Goal: Transaction & Acquisition: Purchase product/service

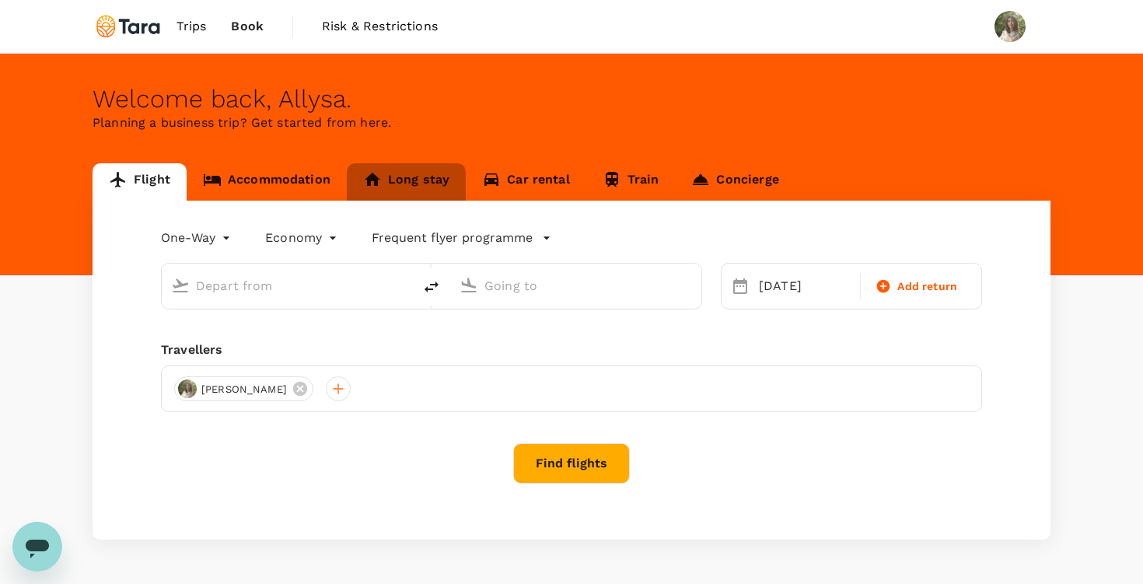
click at [432, 181] on link "Long stay" at bounding box center [406, 181] width 119 height 37
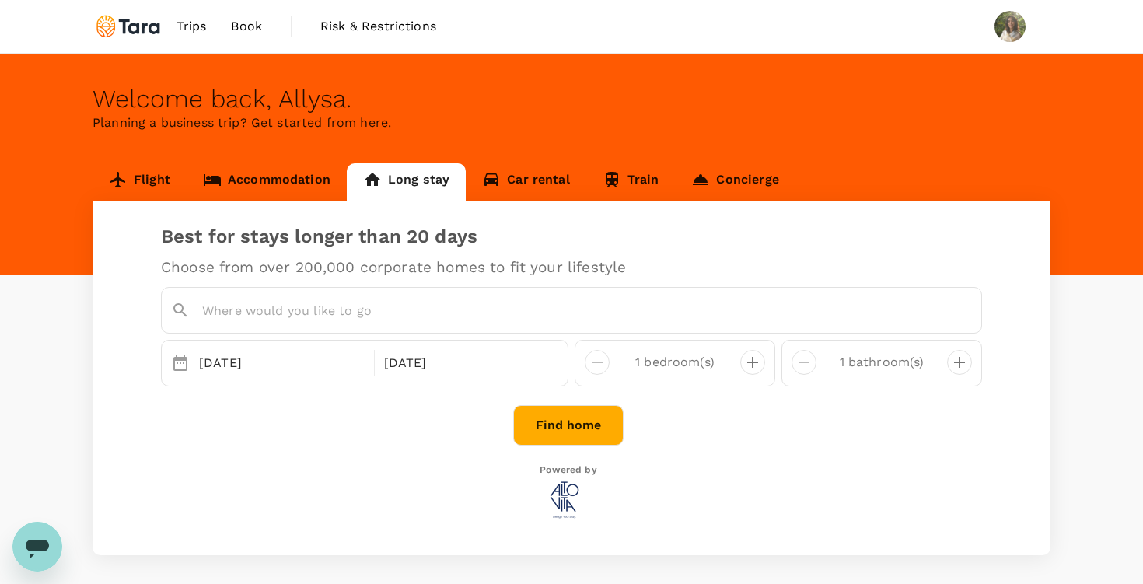
click at [376, 320] on input "text" at bounding box center [575, 311] width 747 height 24
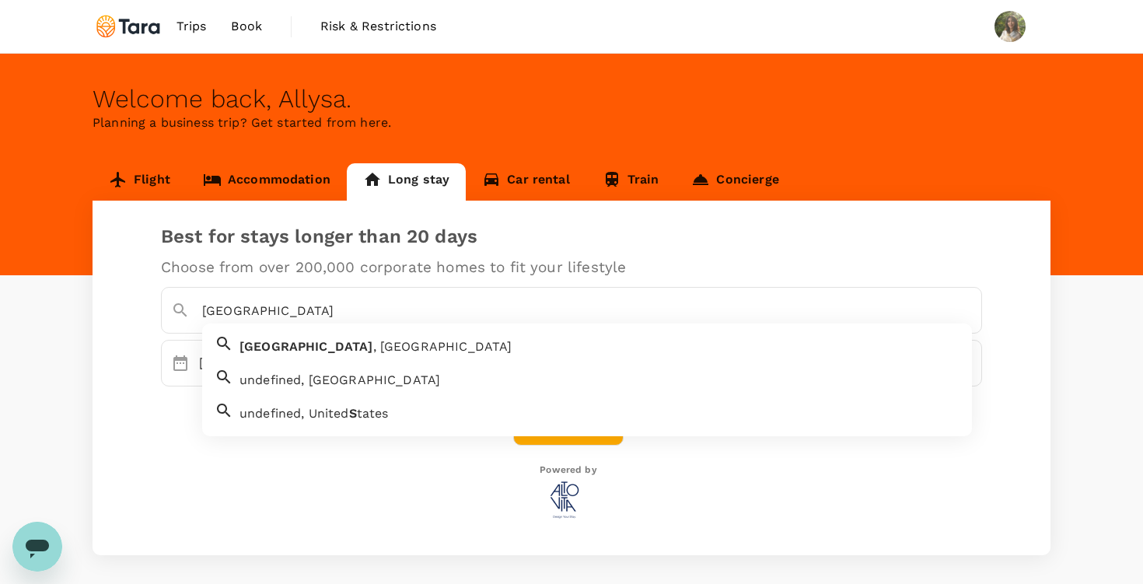
click at [373, 353] on span ", [GEOGRAPHIC_DATA]" at bounding box center [442, 346] width 139 height 15
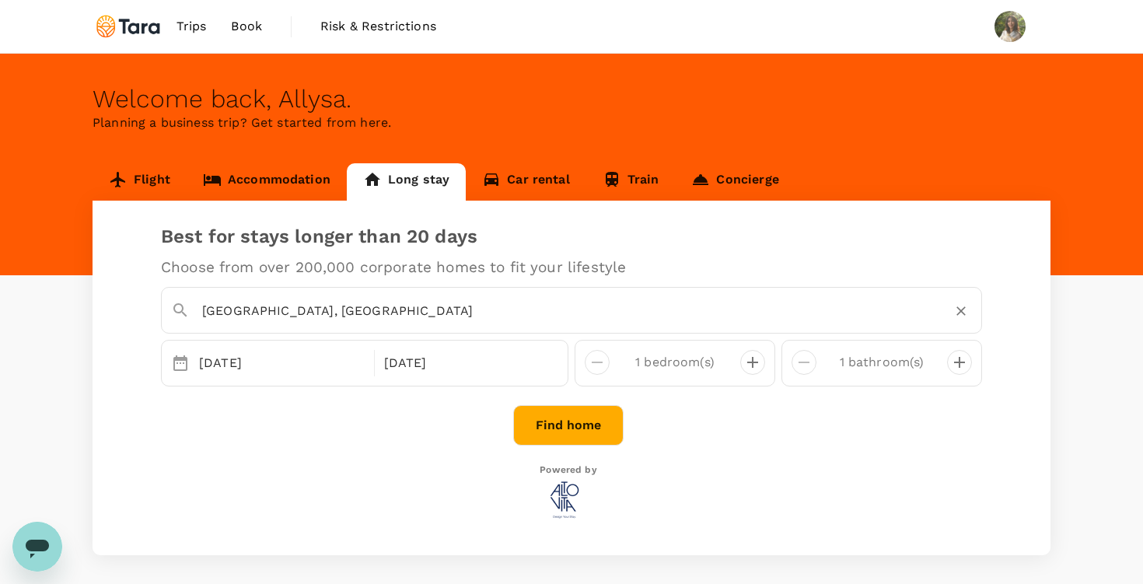
type input "[GEOGRAPHIC_DATA], [GEOGRAPHIC_DATA]"
click at [270, 380] on div "[DATE] Oct" at bounding box center [365, 363] width 408 height 47
click at [268, 365] on div "[DATE]" at bounding box center [282, 363] width 178 height 31
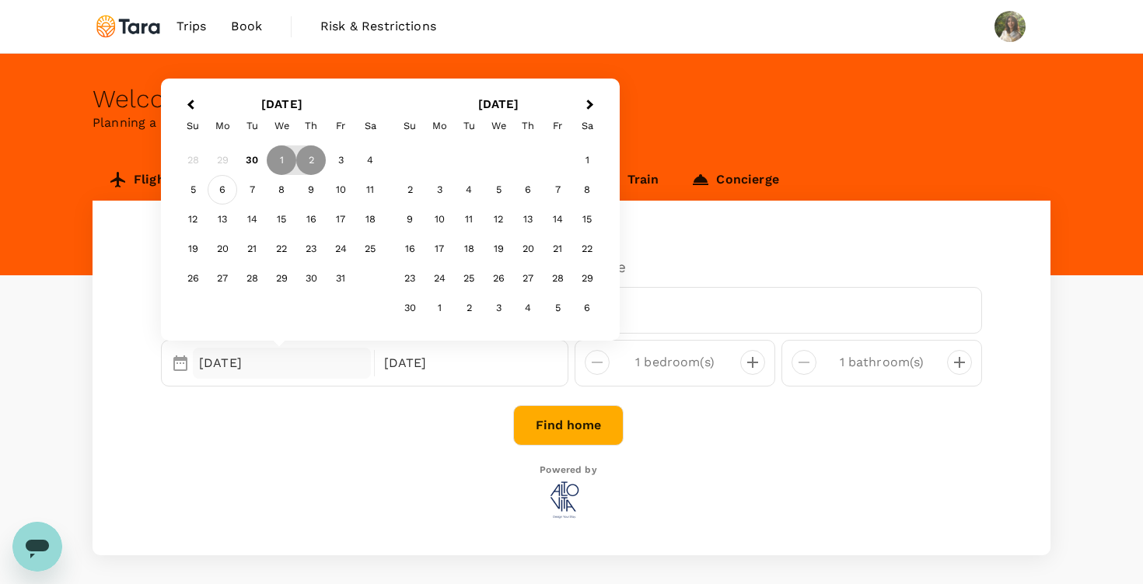
click at [221, 189] on div "6" at bounding box center [223, 190] width 30 height 30
click at [425, 376] on div "Return" at bounding box center [467, 363] width 178 height 31
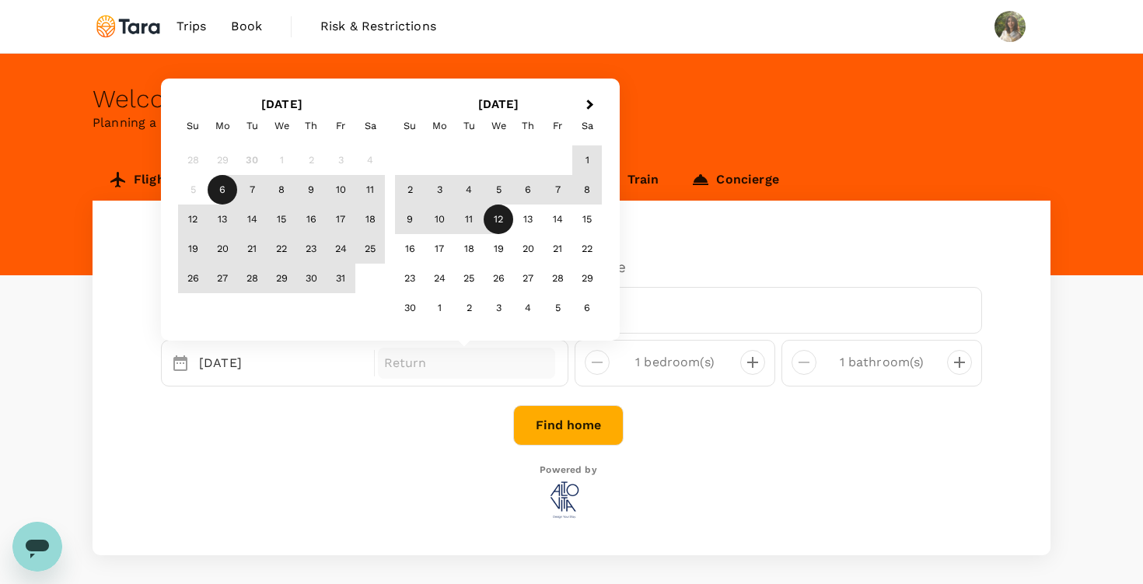
click at [508, 215] on div "12" at bounding box center [499, 220] width 30 height 30
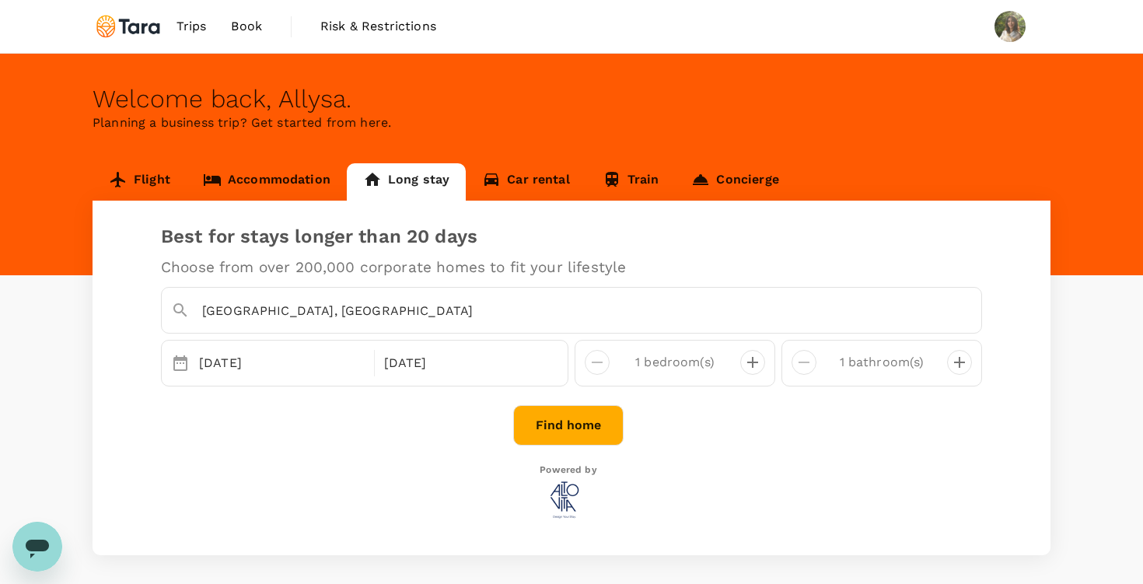
click at [587, 424] on button "Find home" at bounding box center [568, 425] width 110 height 40
click at [164, 198] on link "Flight" at bounding box center [140, 181] width 94 height 37
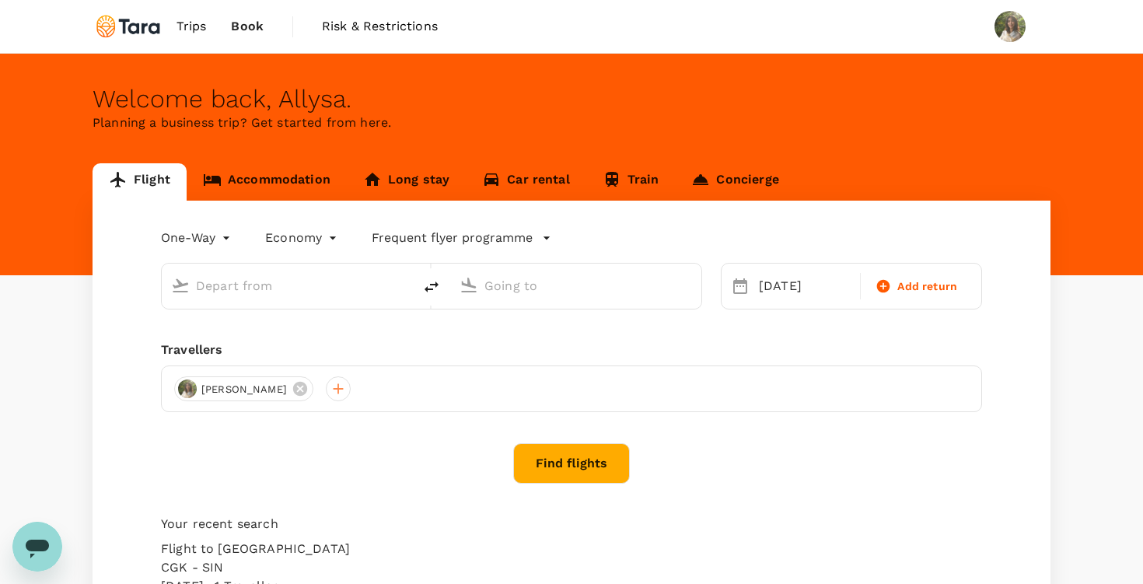
type input "Soekarno-Hatta Intl (CGK)"
type input "Singapore Changi (SIN)"
type input "Soekarno-Hatta Intl (CGK)"
type input "Singapore Changi (SIN)"
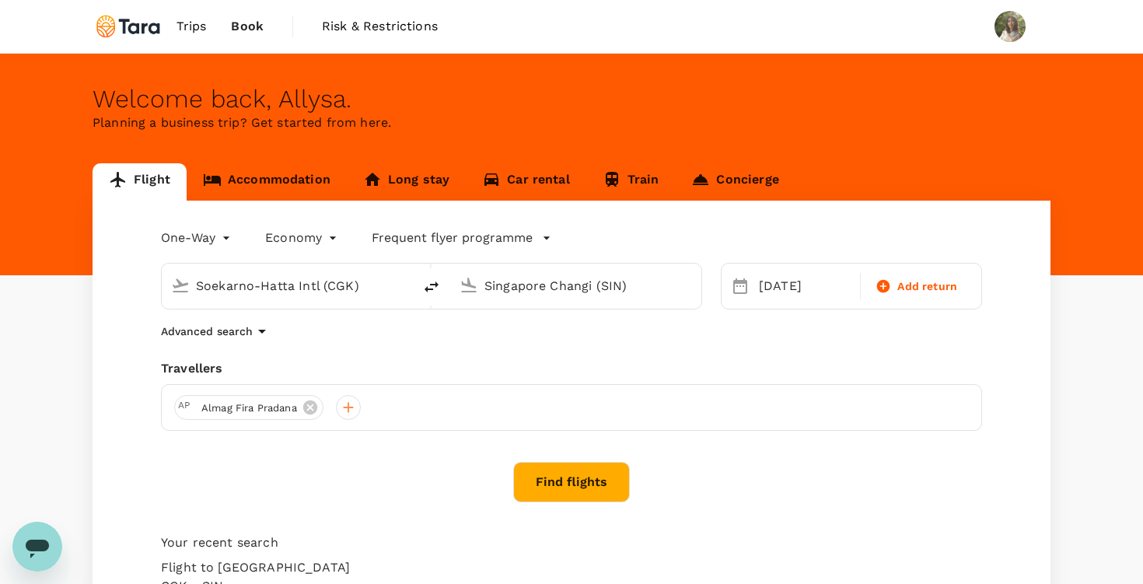
click at [563, 491] on button "Find flights" at bounding box center [571, 482] width 117 height 40
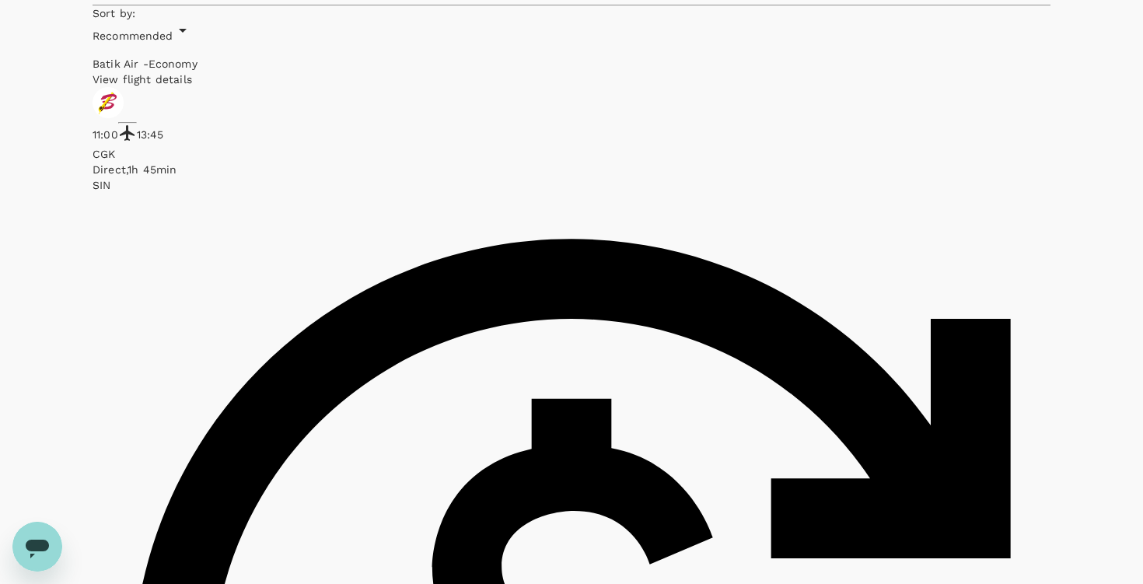
scroll to position [723, 0]
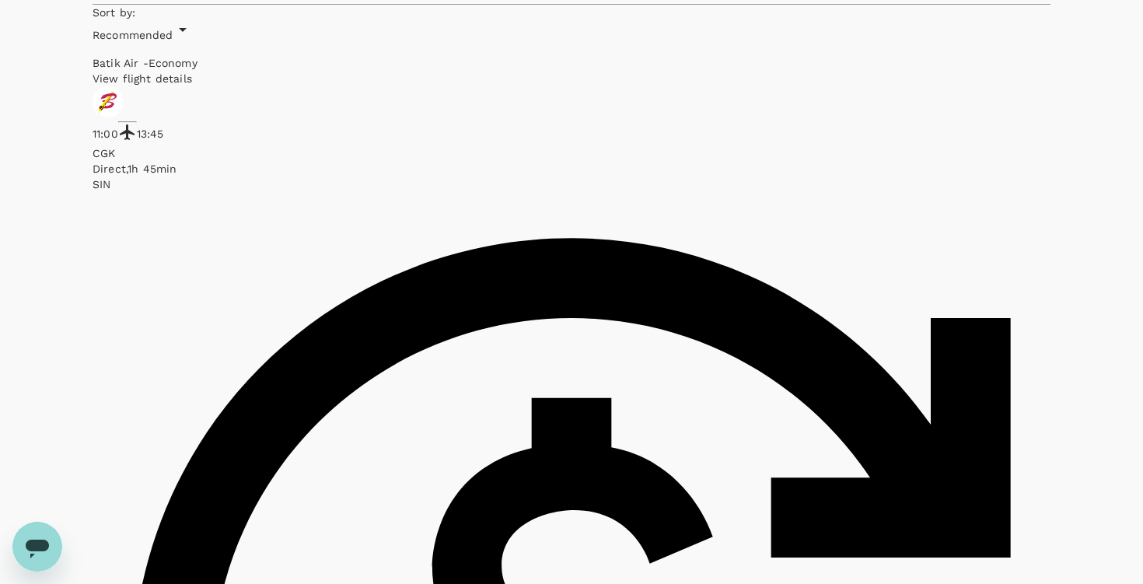
checkbox input "true"
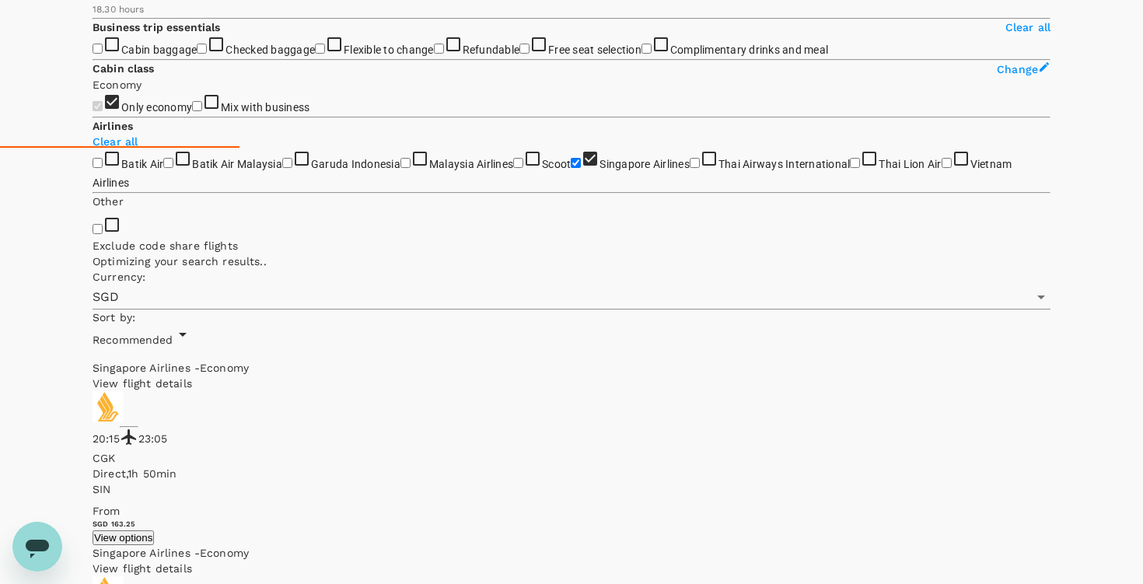
scroll to position [438, 0]
type input "1705"
checkbox input "false"
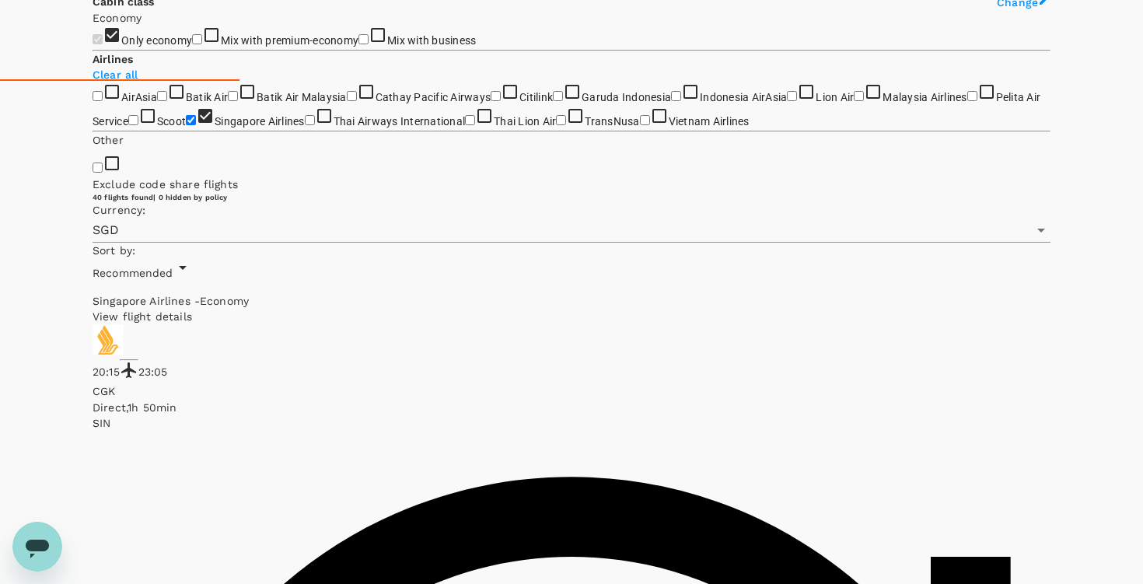
scroll to position [509, 0]
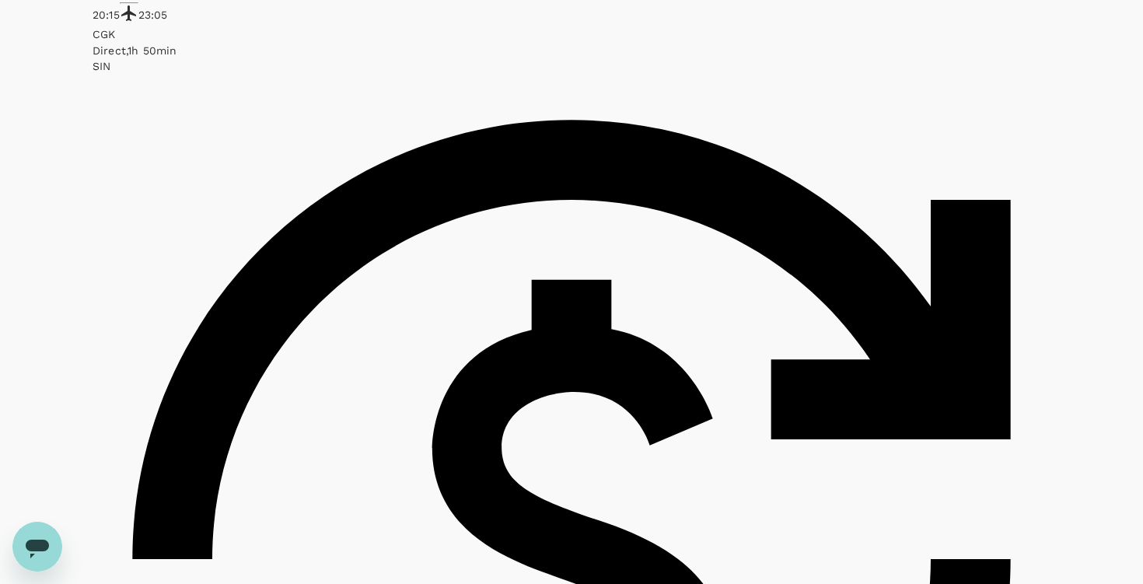
scroll to position [882, 0]
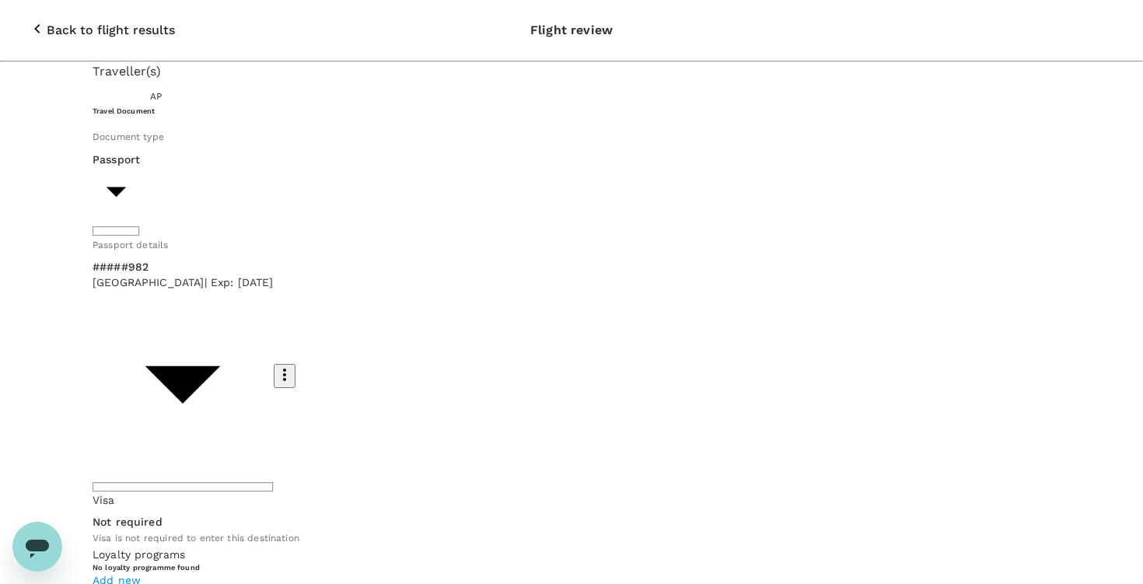
click at [143, 172] on div "Document type Passport Passport ​" at bounding box center [572, 181] width 958 height 107
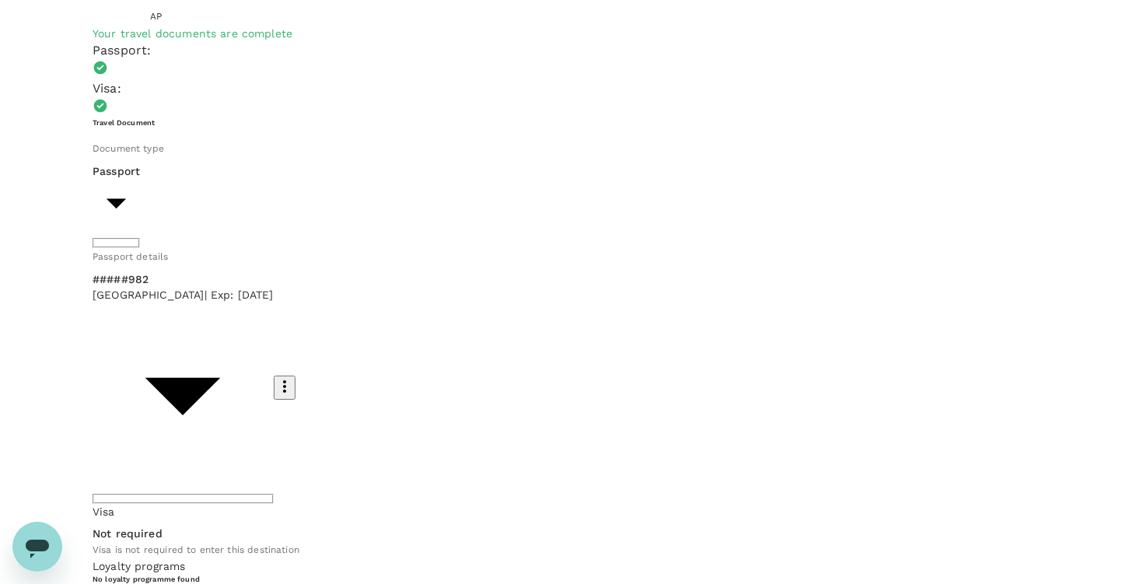
scroll to position [101, 0]
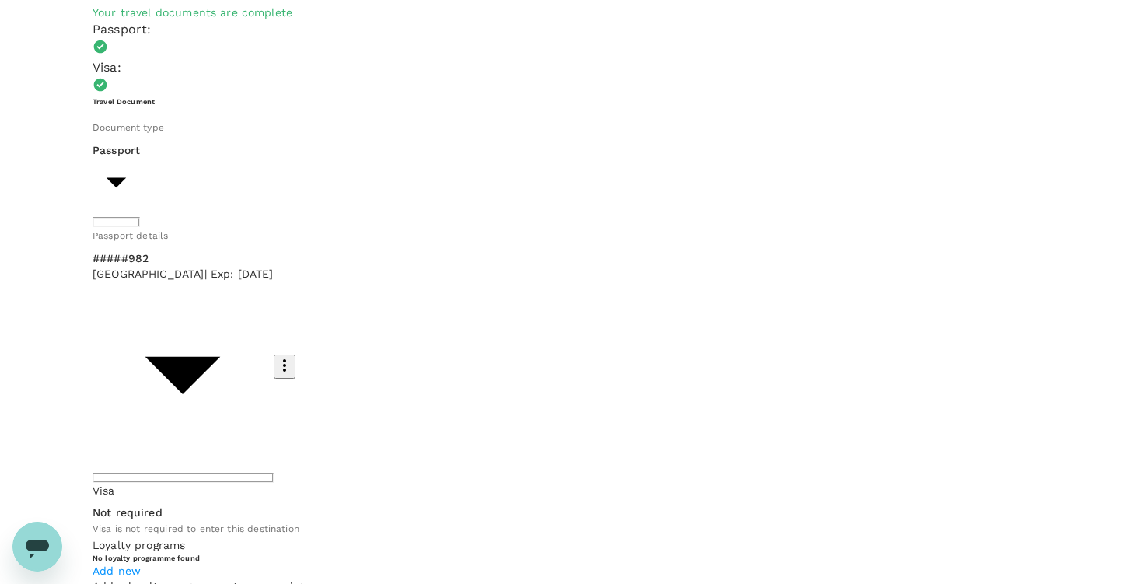
click at [141, 565] on span "Add new" at bounding box center [117, 571] width 48 height 12
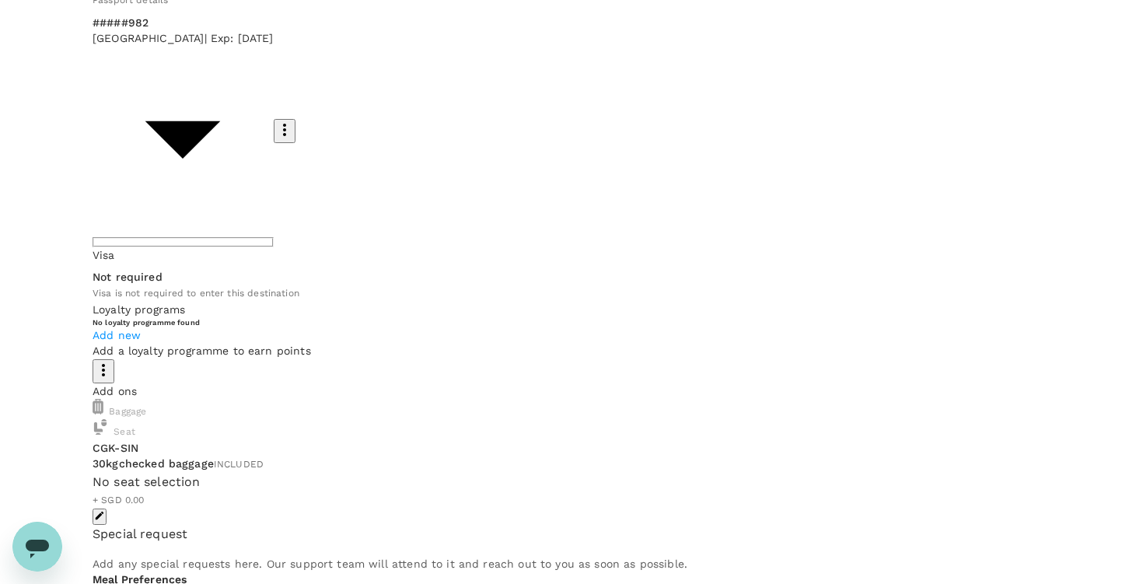
scroll to position [349, 0]
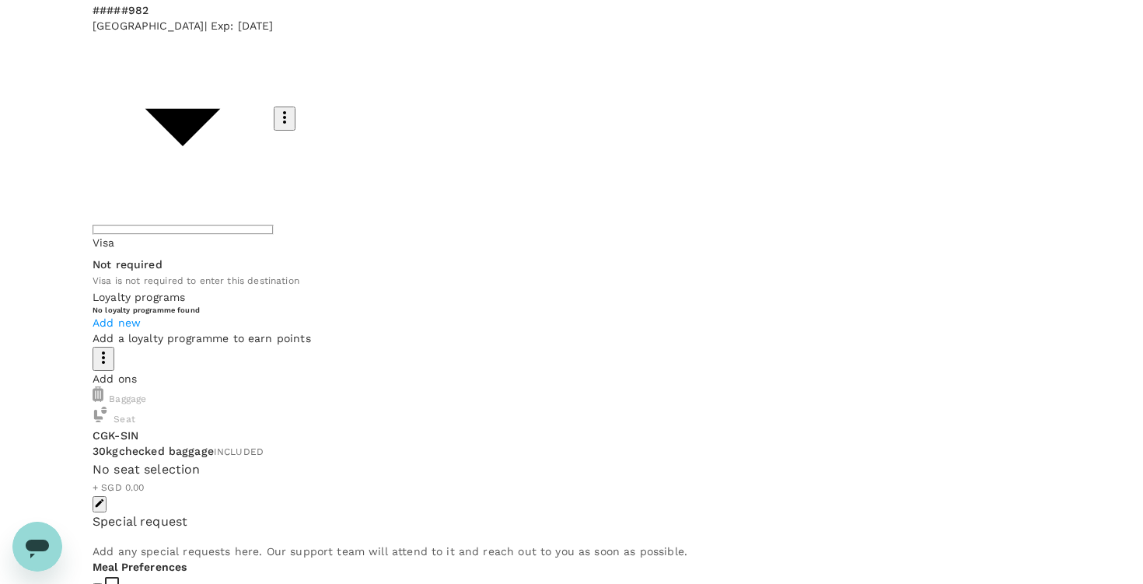
type textarea "Please include one more additional checked baggage"
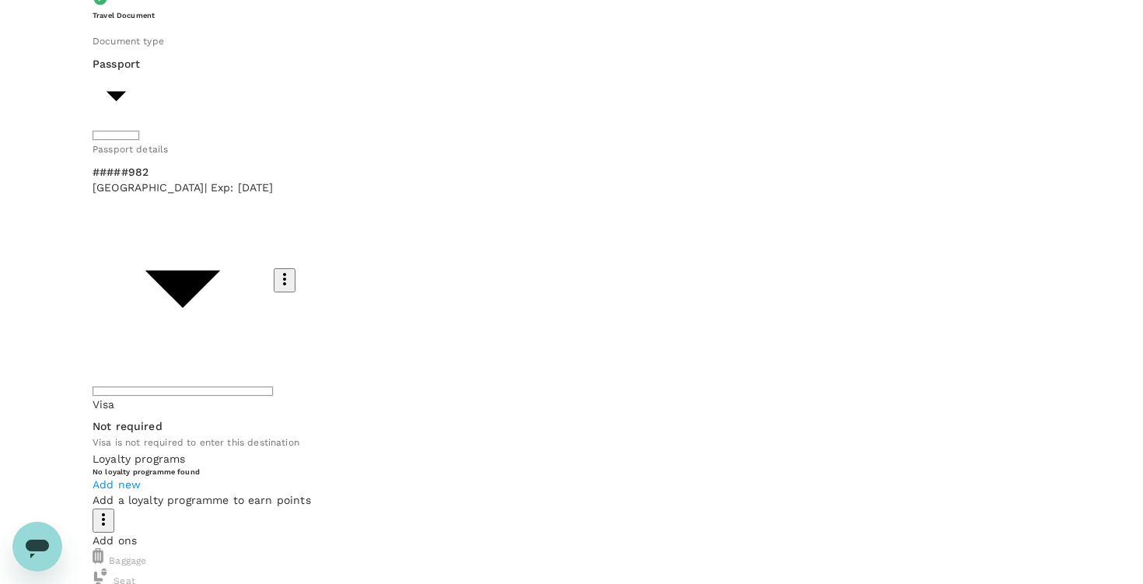
scroll to position [0, 0]
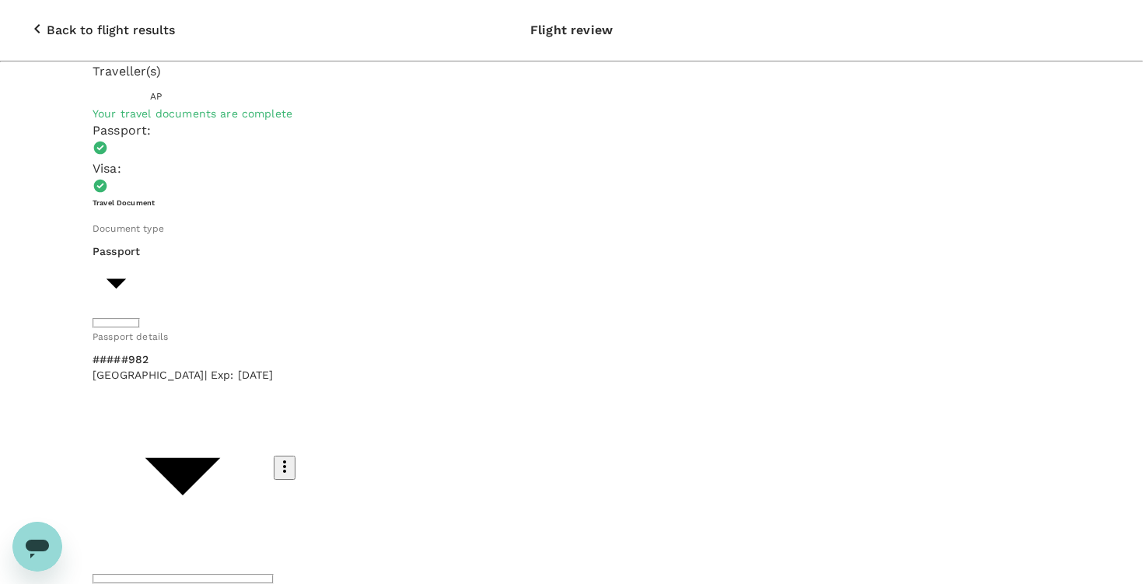
type input "9b978822-4779-4897-880a-17c8504d3706"
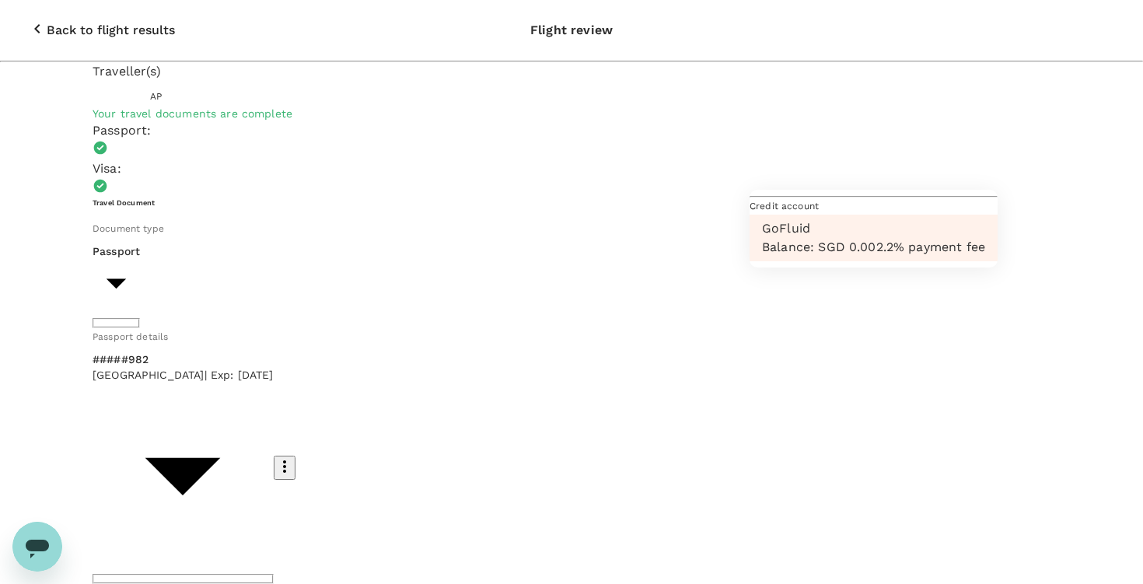
click at [880, 166] on div at bounding box center [571, 292] width 1143 height 584
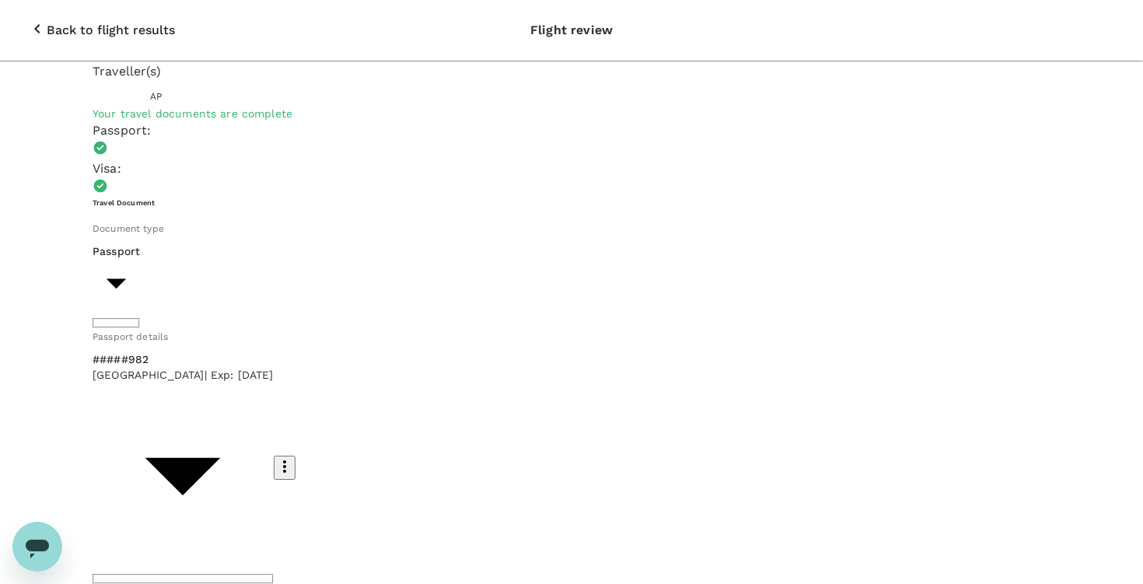
scroll to position [9, 0]
type textarea "Almo's relocation flight to [GEOGRAPHIC_DATA]"
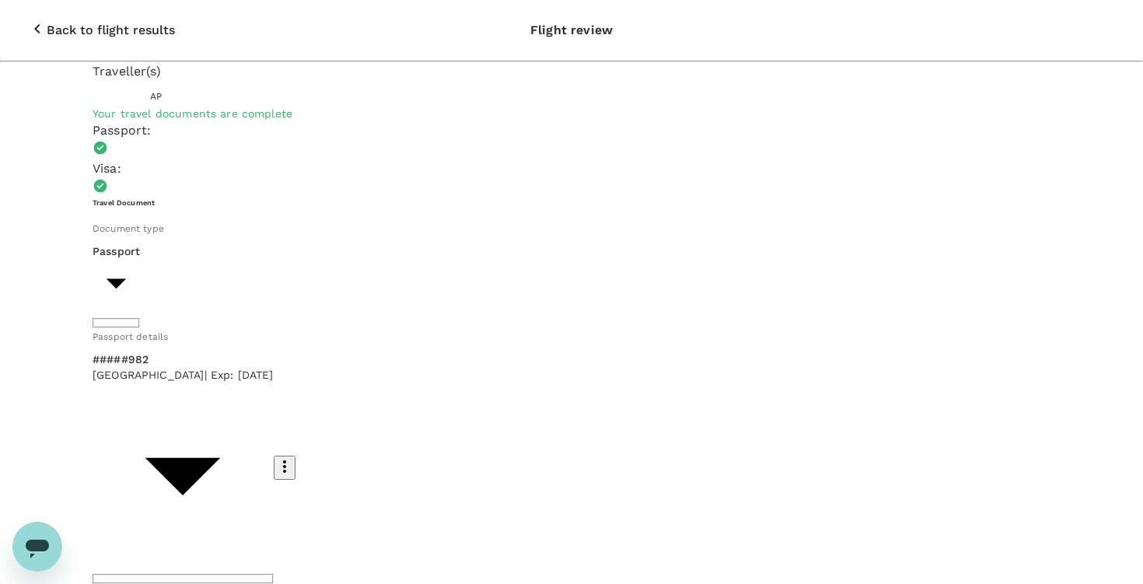
click at [374, 209] on div at bounding box center [571, 292] width 1143 height 584
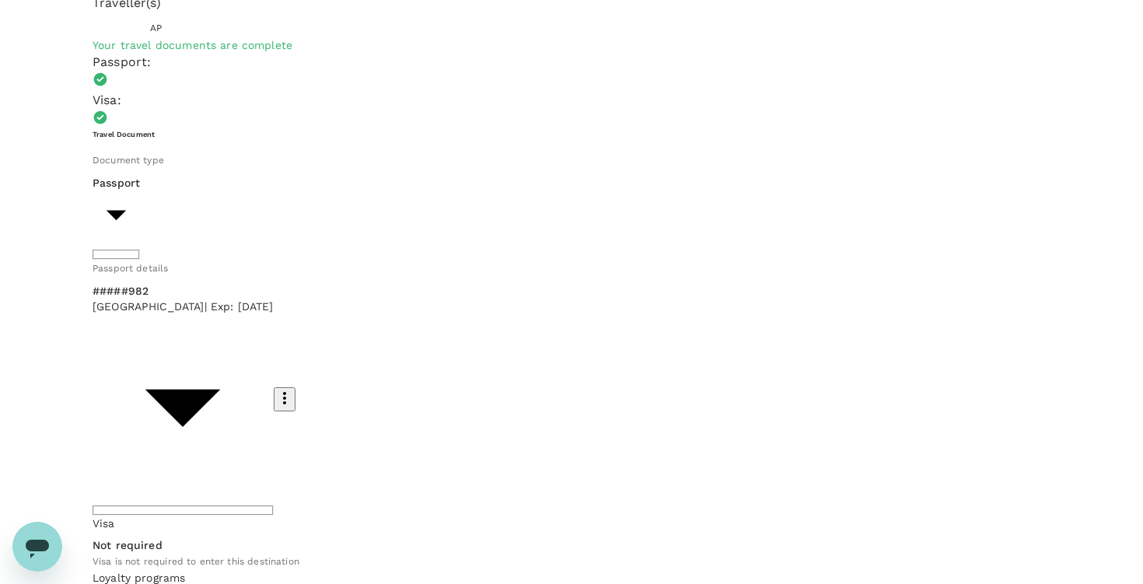
scroll to position [349, 0]
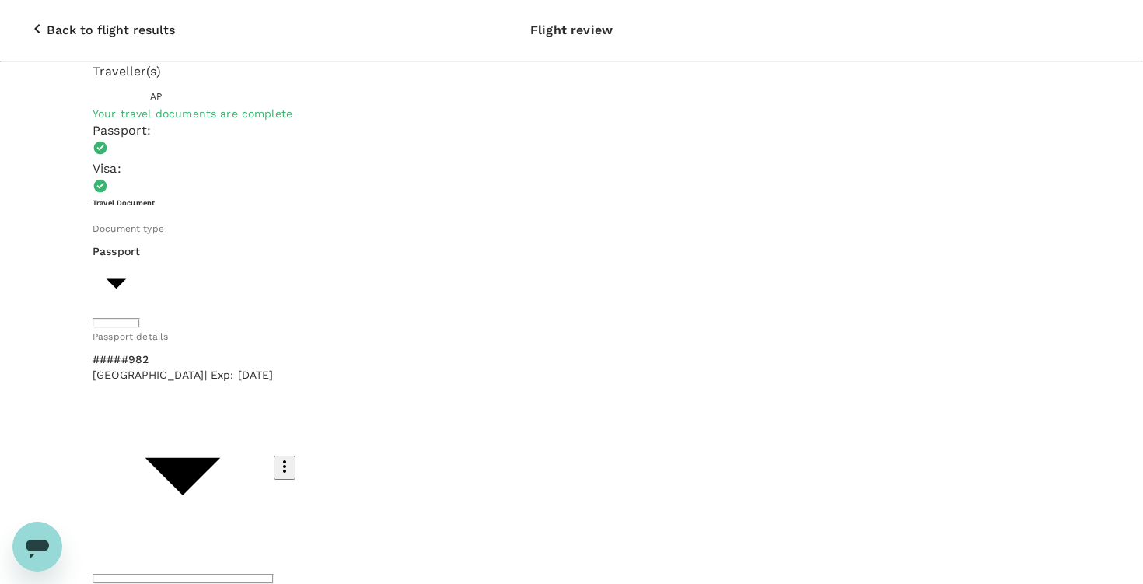
click at [47, 21] on p "Back to flight results" at bounding box center [111, 30] width 128 height 19
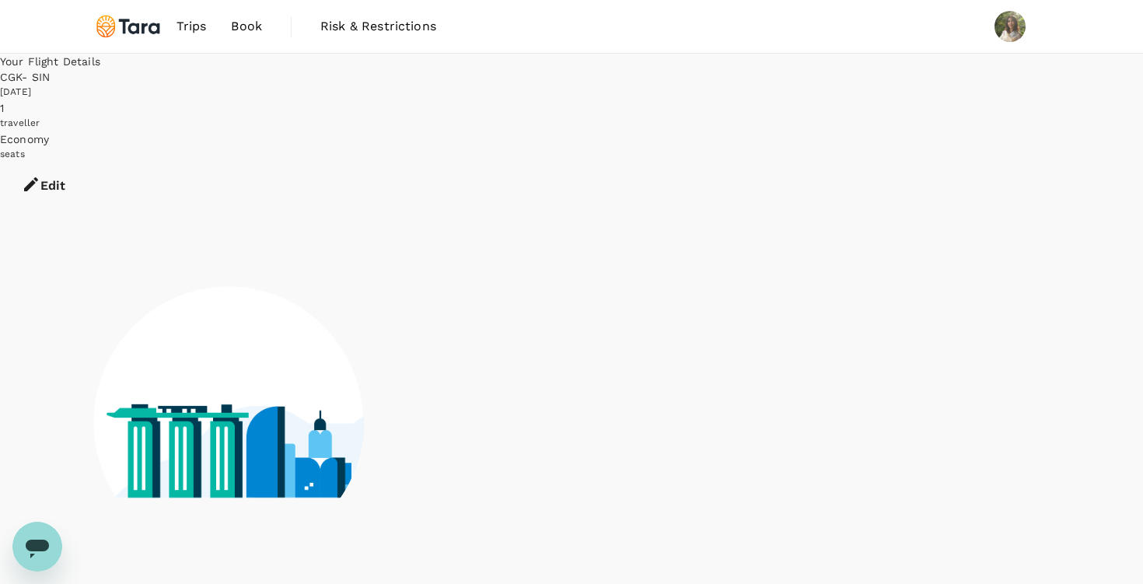
scroll to position [1, 0]
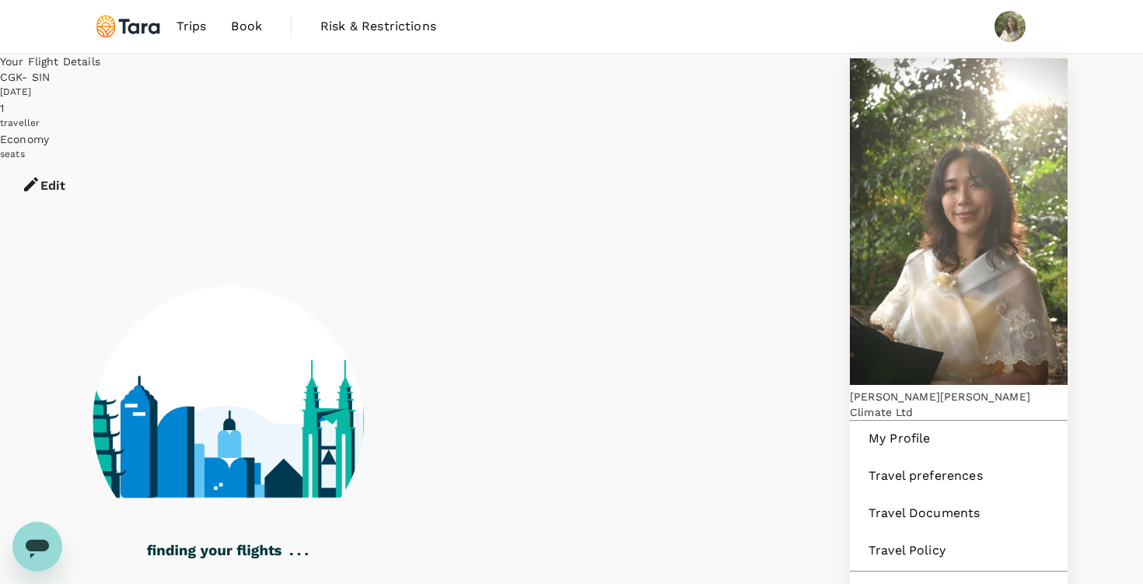
click at [1009, 22] on img at bounding box center [1010, 26] width 31 height 31
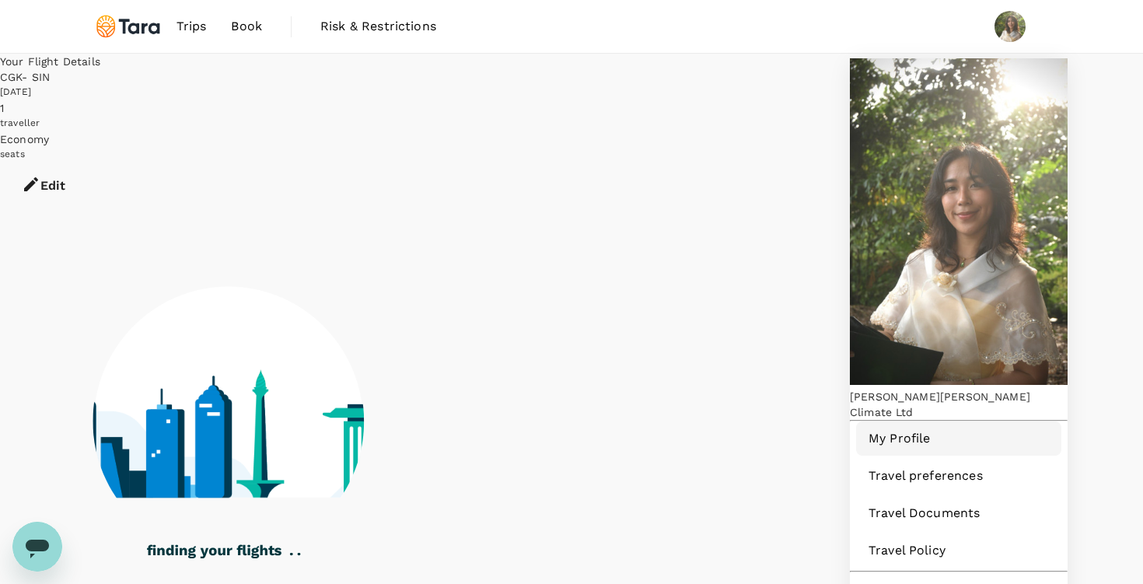
click at [881, 429] on span "My Profile" at bounding box center [959, 438] width 180 height 19
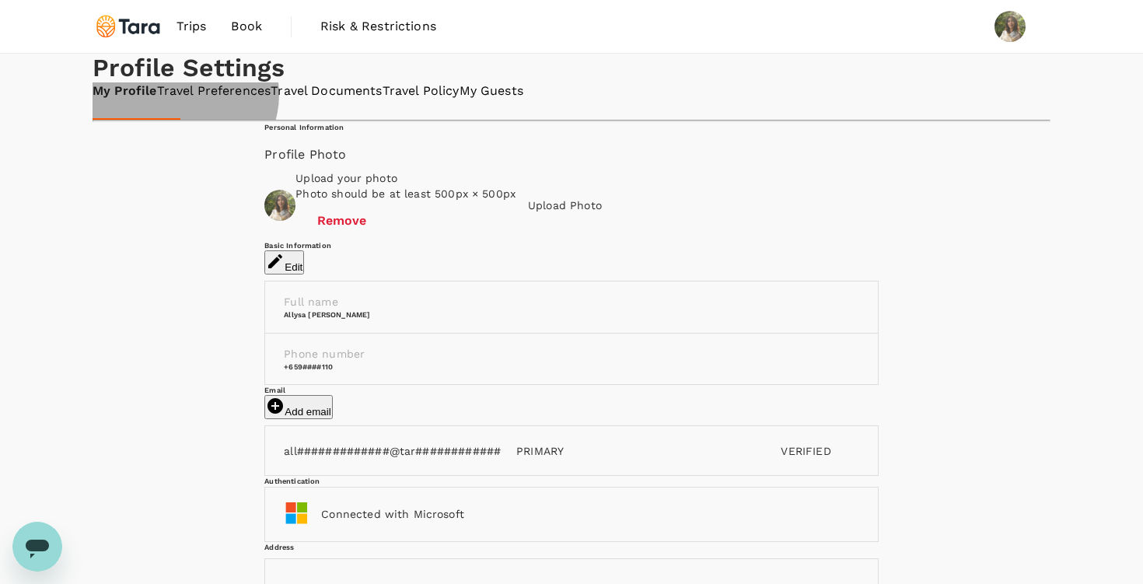
click at [271, 100] on link "Travel Preferences" at bounding box center [214, 91] width 114 height 18
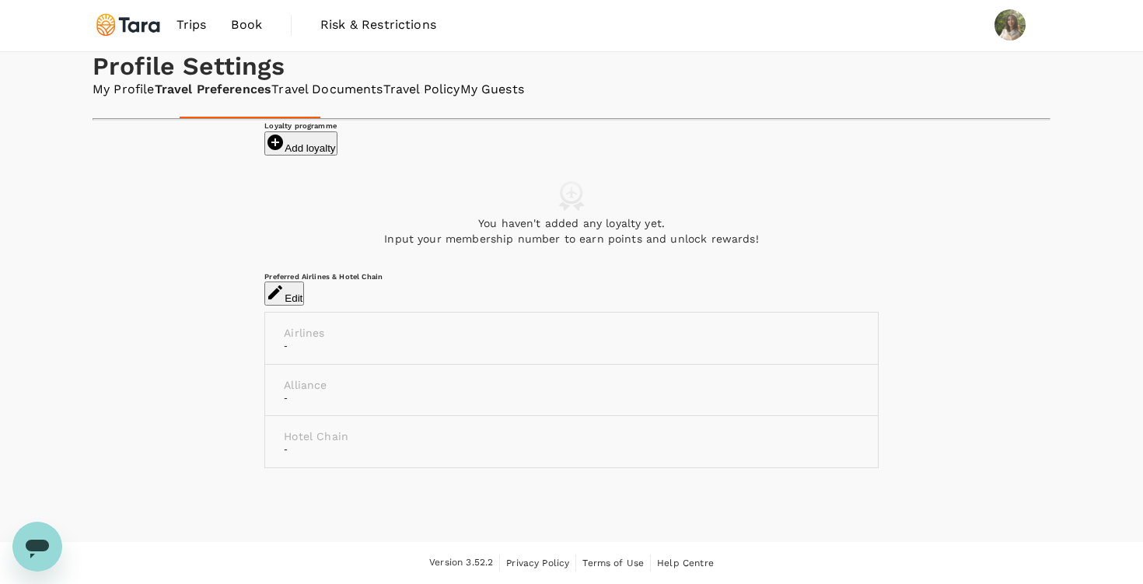
click at [395, 329] on div "Airlines -" at bounding box center [571, 338] width 612 height 51
click at [371, 99] on link "Travel Documents" at bounding box center [326, 90] width 111 height 18
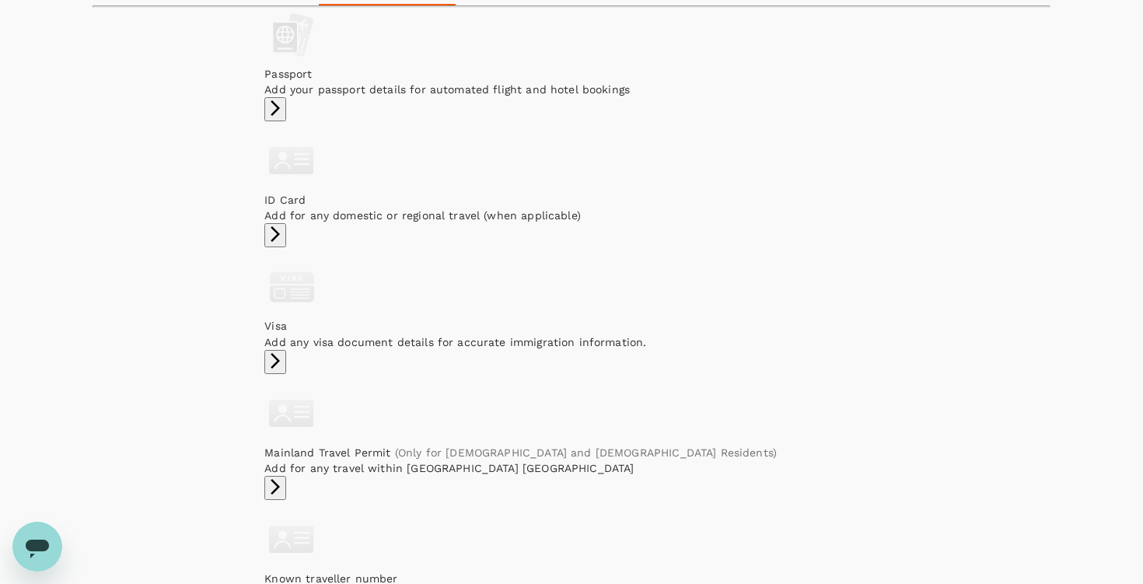
scroll to position [141, 0]
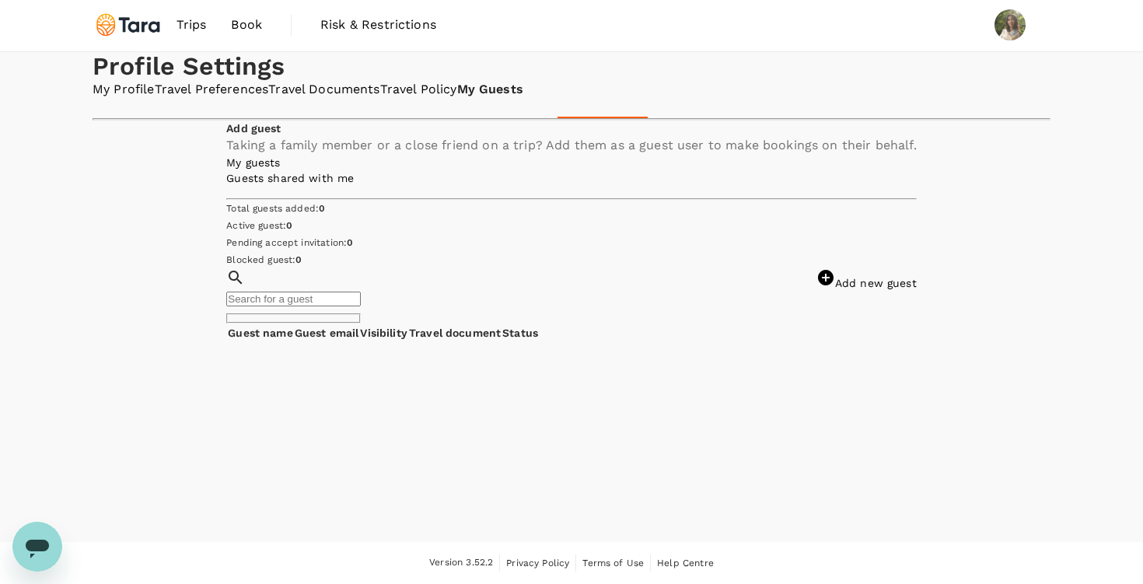
scroll to position [102, 0]
click at [457, 99] on link "Travel Policy" at bounding box center [418, 90] width 77 height 18
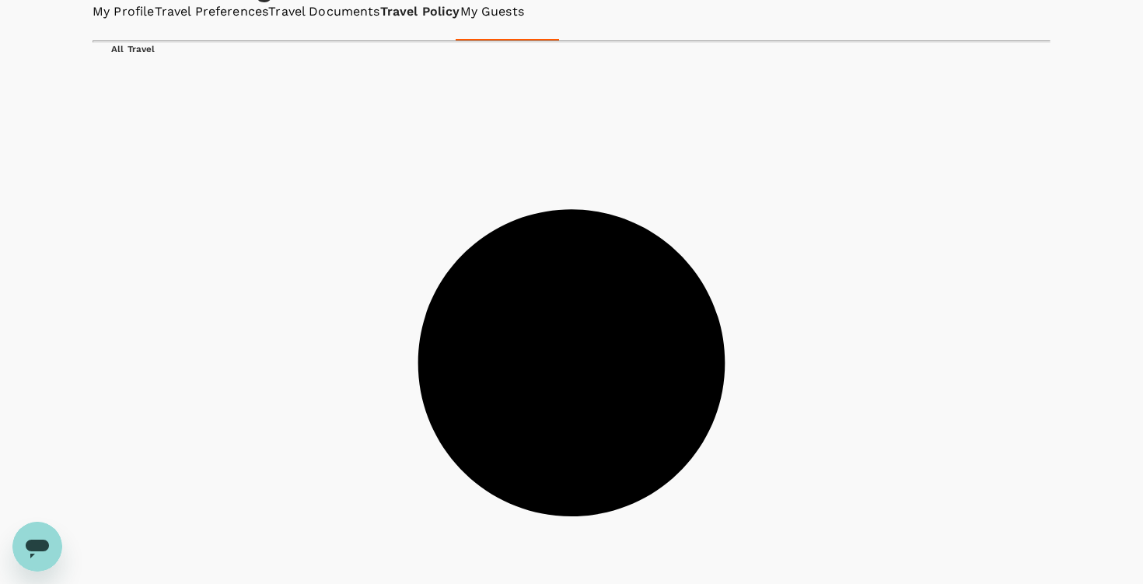
scroll to position [158, 0]
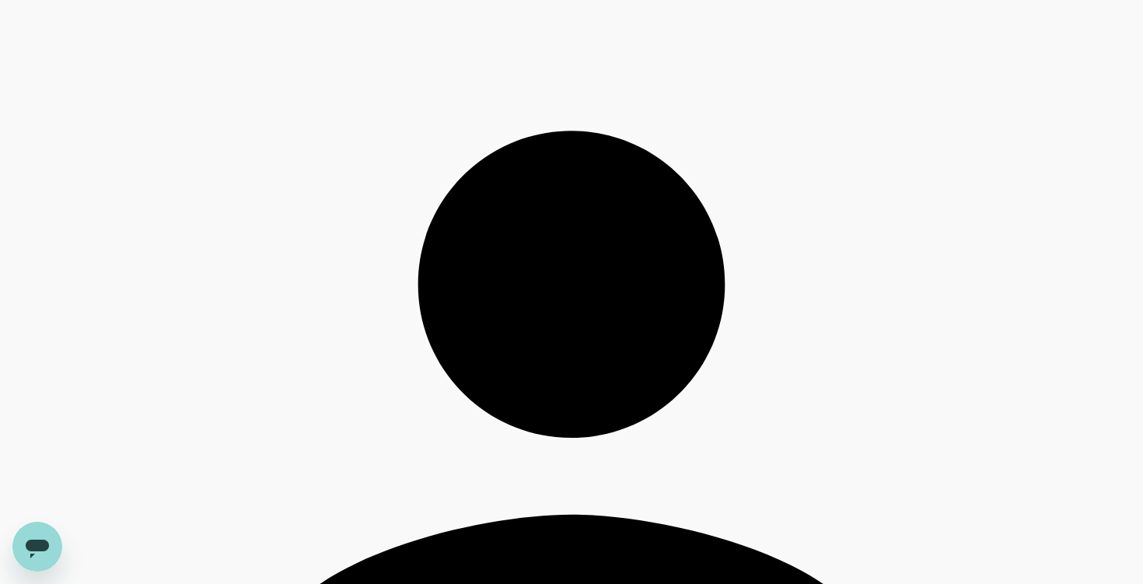
click at [0, 0] on button "Accommodation" at bounding box center [0, 0] width 0 height 0
click at [0, 0] on p "Train" at bounding box center [0, 0] width 0 height 0
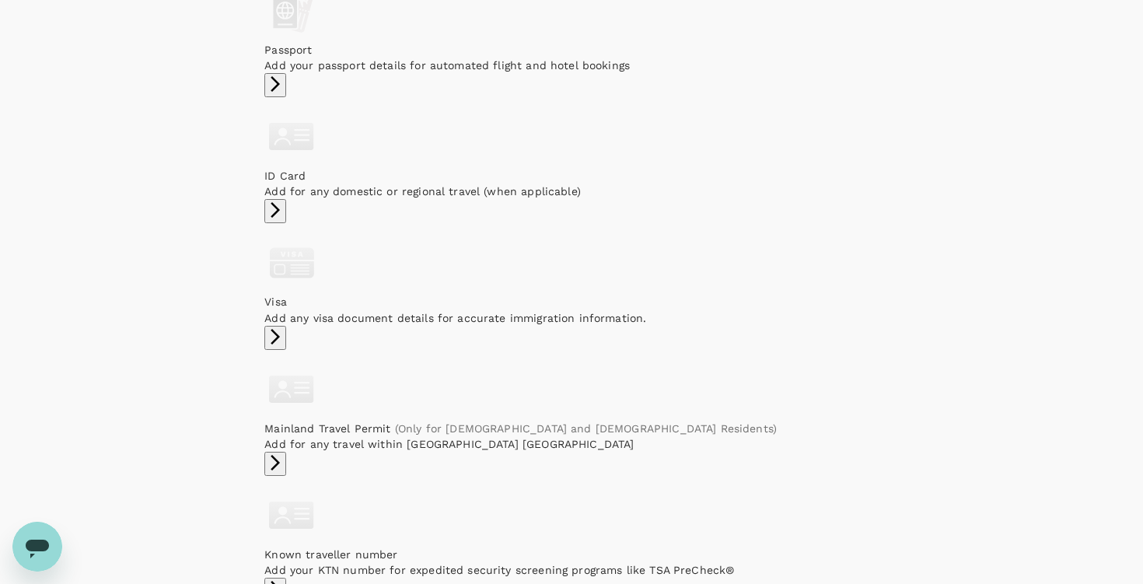
scroll to position [133, 0]
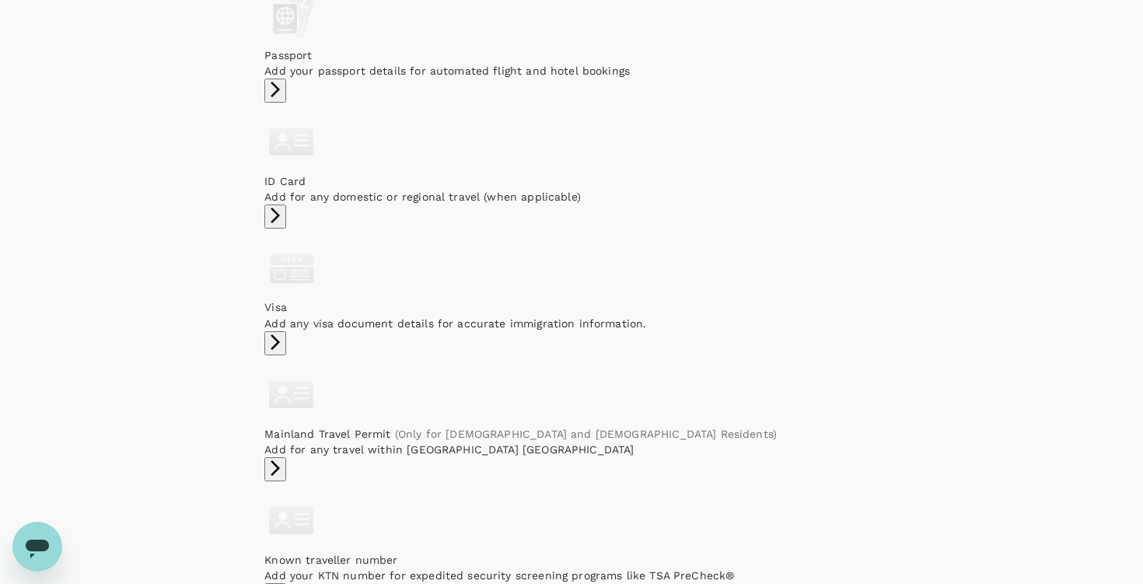
click at [537, 79] on p "Add your passport details for automated flight and hotel bookings" at bounding box center [571, 71] width 614 height 16
type input "K3255965P"
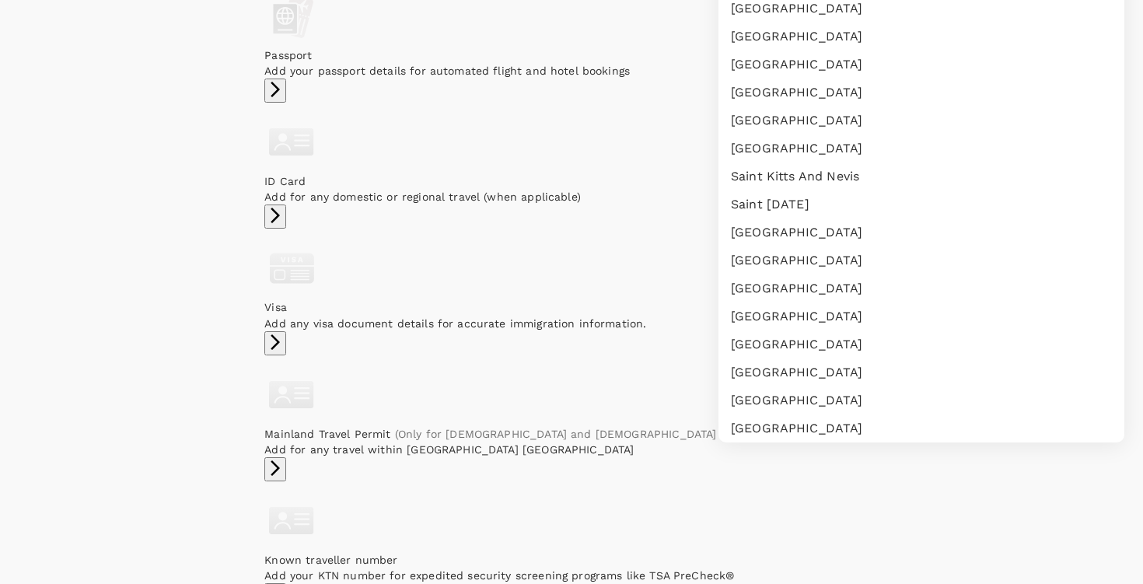
scroll to position [4161, 0]
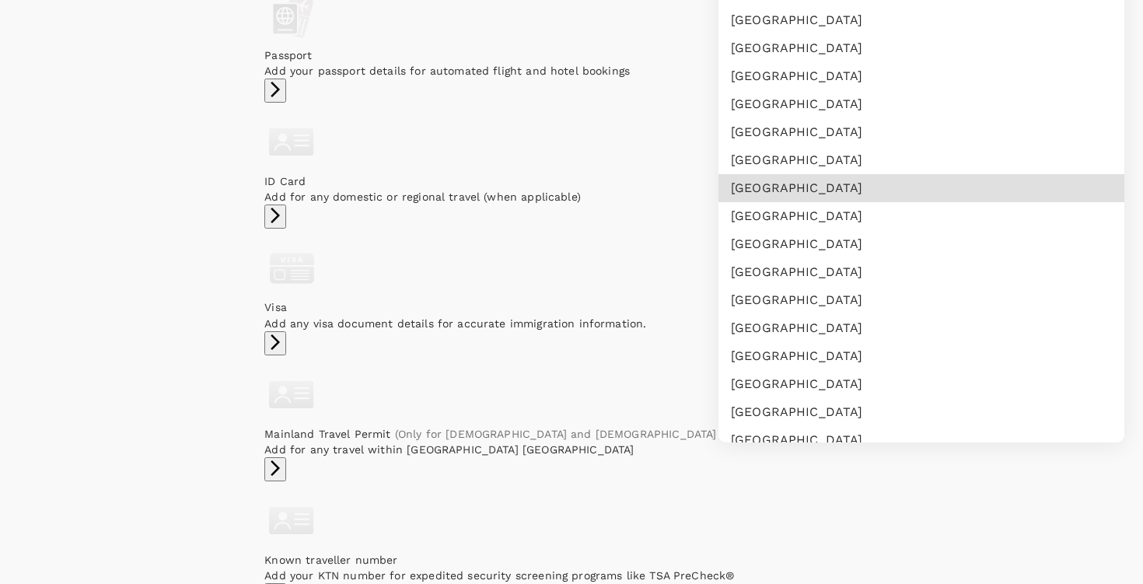
click at [782, 202] on li "[GEOGRAPHIC_DATA]" at bounding box center [922, 188] width 406 height 28
type input "SG"
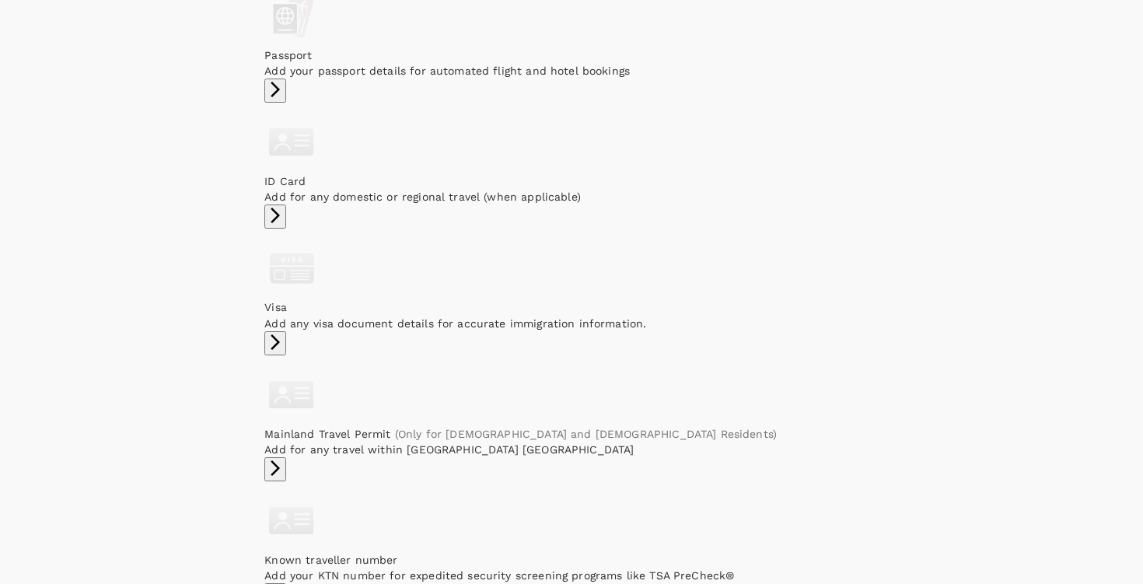
type input "[DATE]"
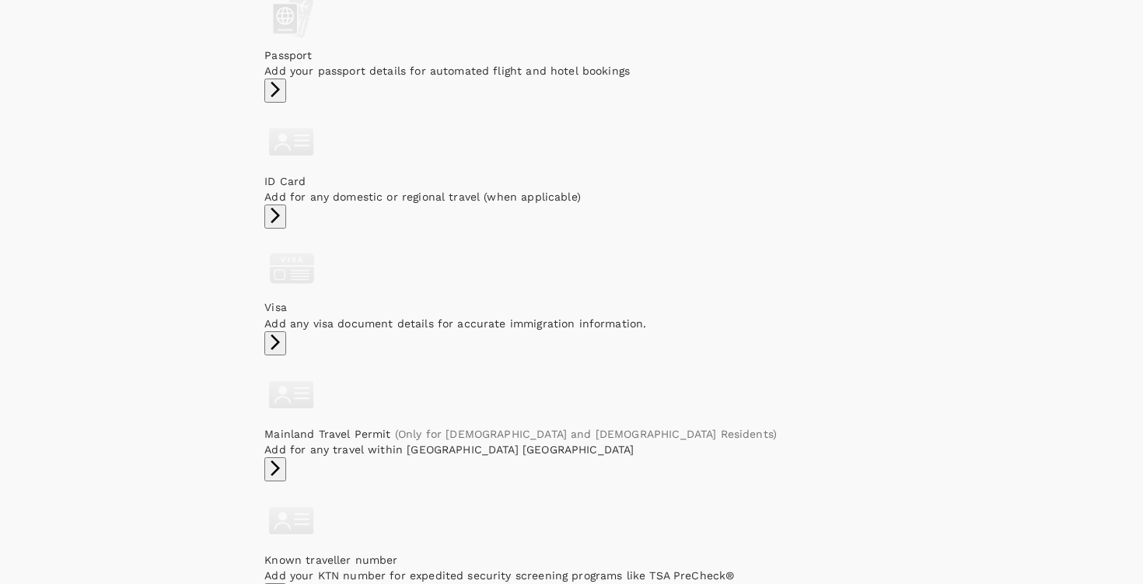
type input "[PERSON_NAME] [PERSON_NAME]"
type input "[PERSON_NAME]"
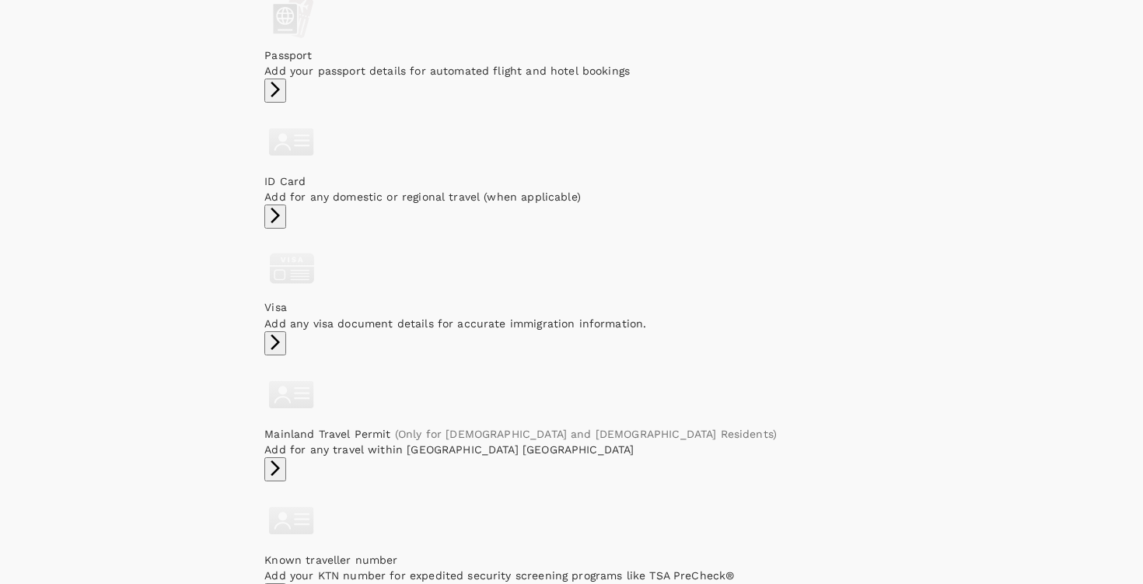
radio input "true"
type input "[DATE]"
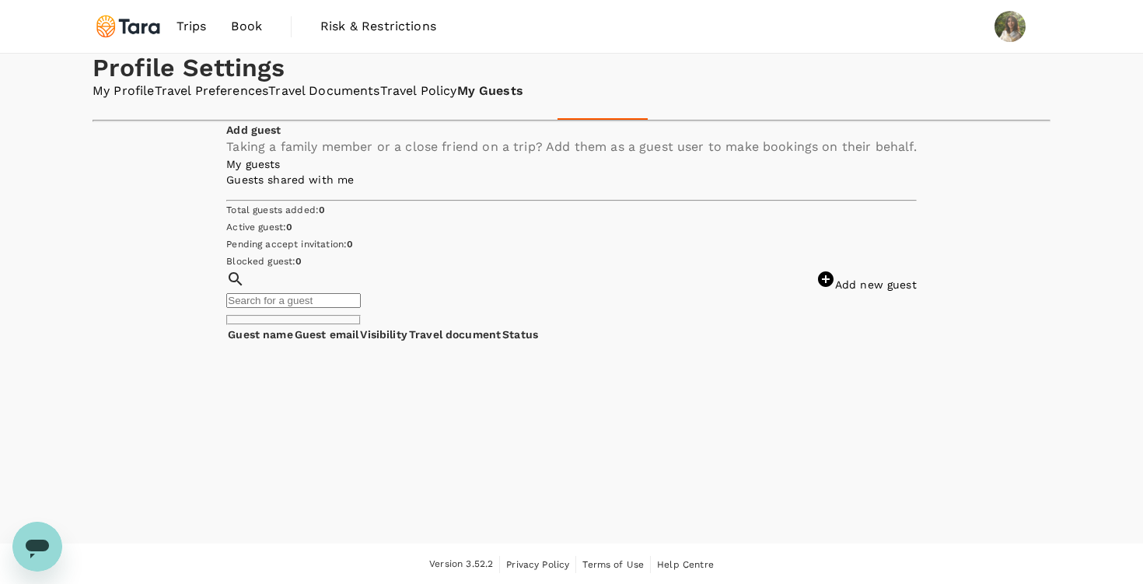
click at [124, 35] on img at bounding box center [129, 26] width 72 height 34
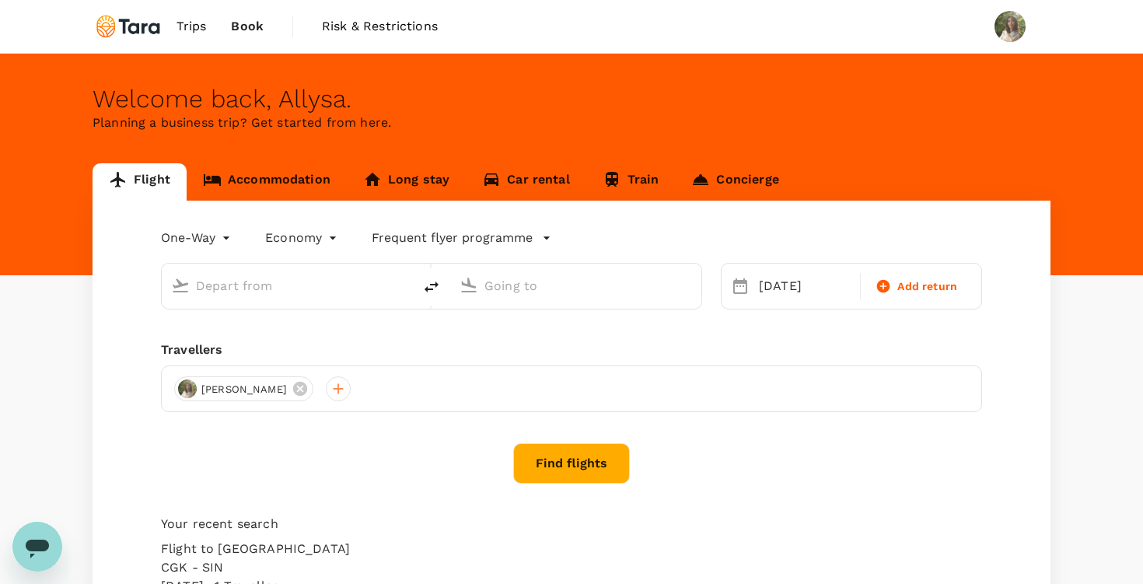
type input "Soekarno-Hatta Intl (CGK)"
type input "Singapore Changi (SIN)"
type input "Soekarno-Hatta Intl (CGK)"
type input "Singapore Changi (SIN)"
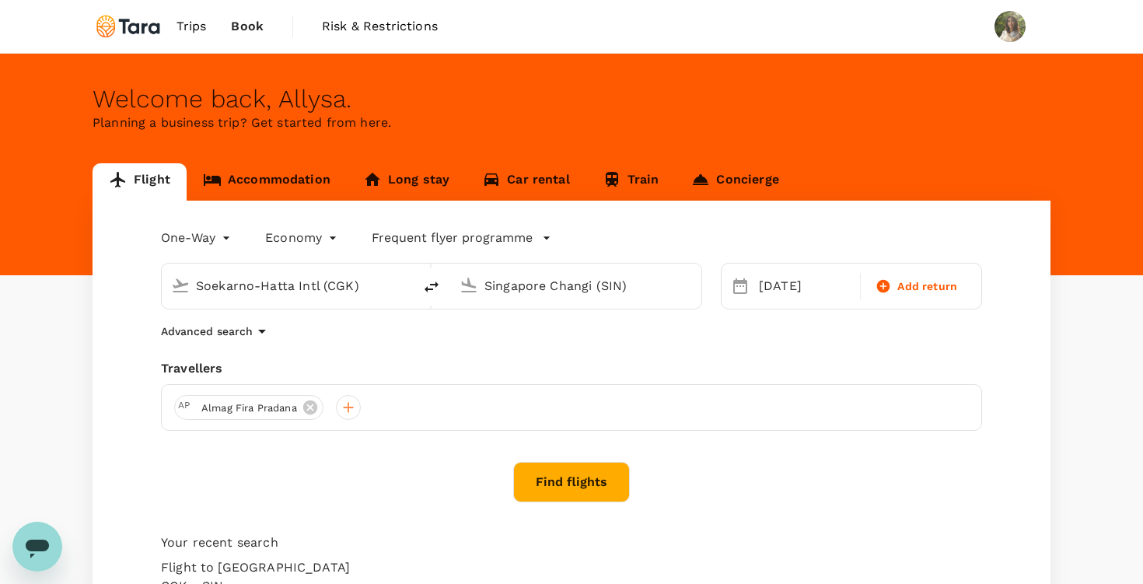
click at [586, 488] on button "Find flights" at bounding box center [571, 482] width 117 height 40
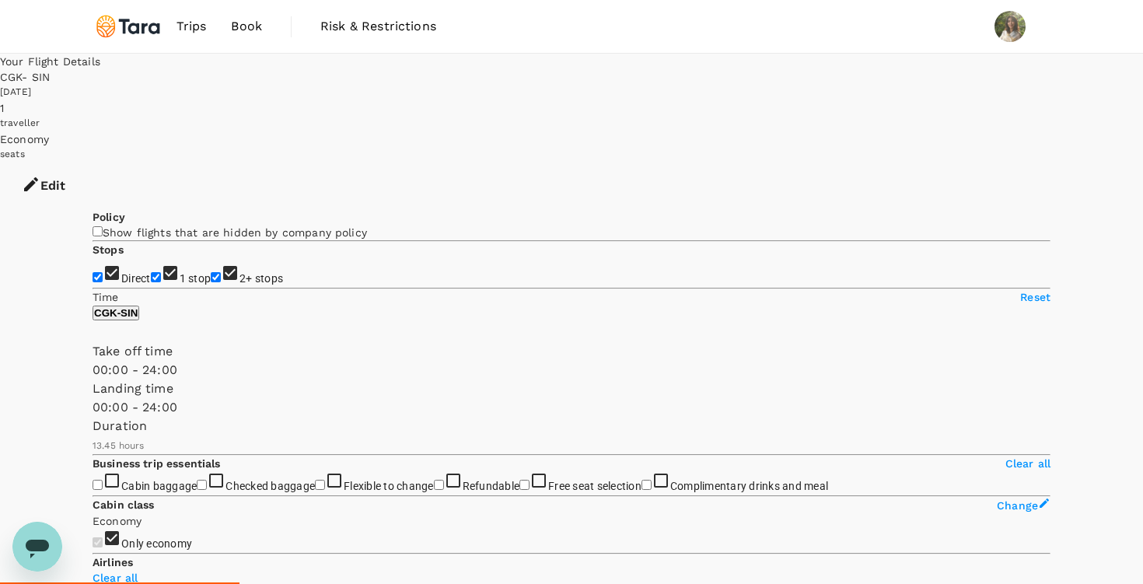
type input "1110"
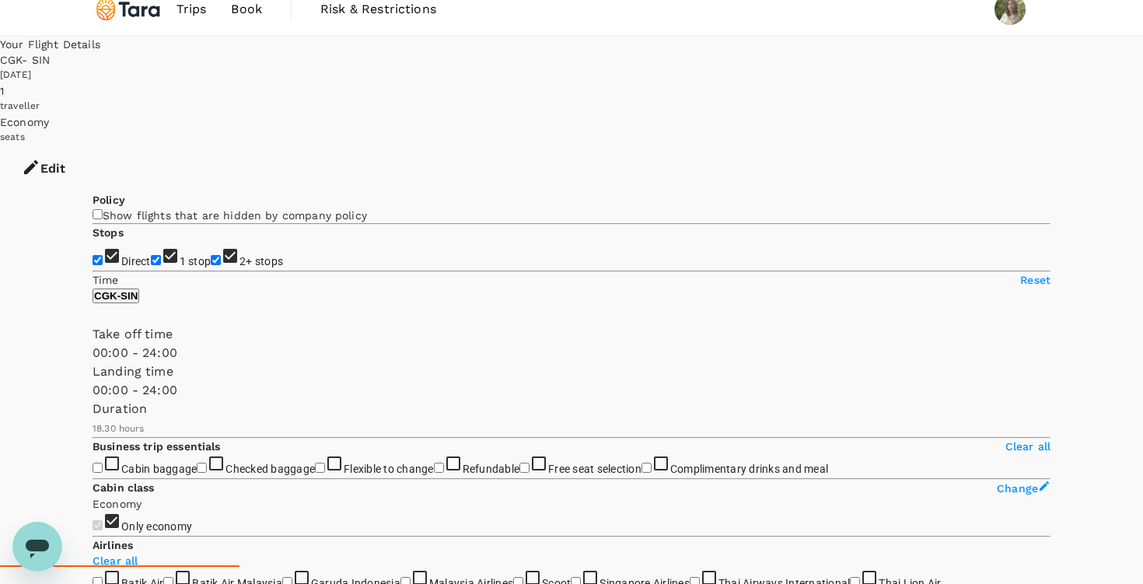
scroll to position [19, 0]
click at [211, 264] on input "2+ stops" at bounding box center [216, 259] width 10 height 10
checkbox input "false"
click at [151, 264] on input "1 stop" at bounding box center [156, 259] width 10 height 10
checkbox input "false"
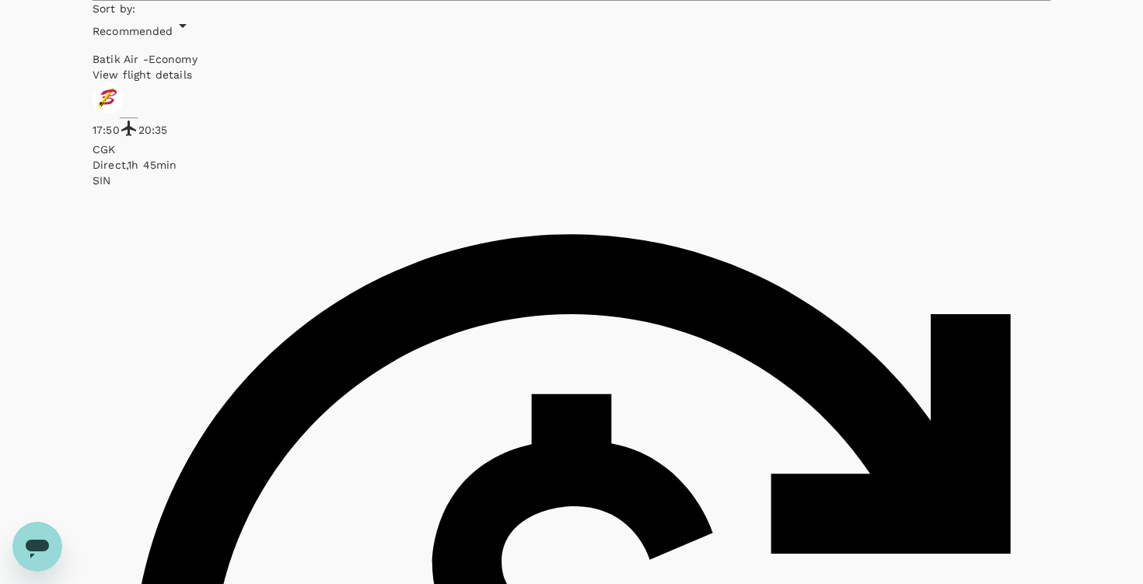
scroll to position [734, 0]
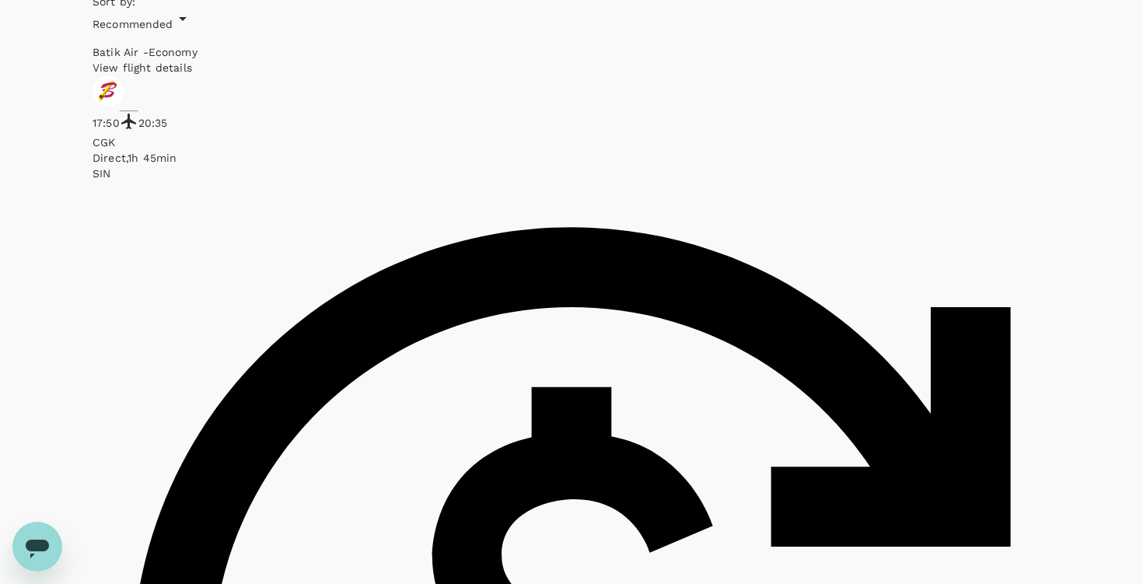
checkbox input "true"
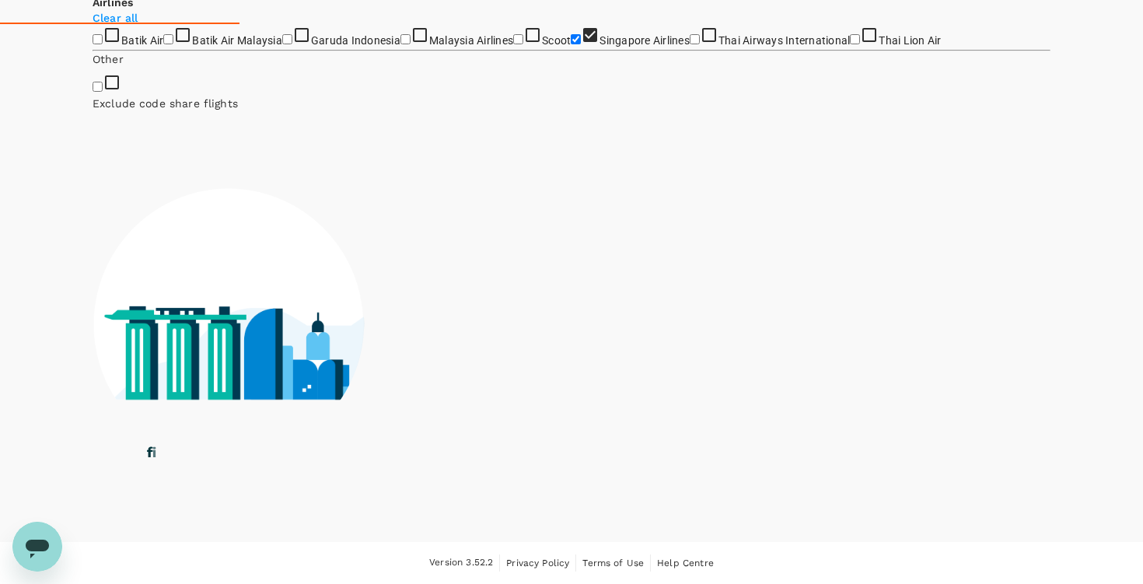
scroll to position [796, 0]
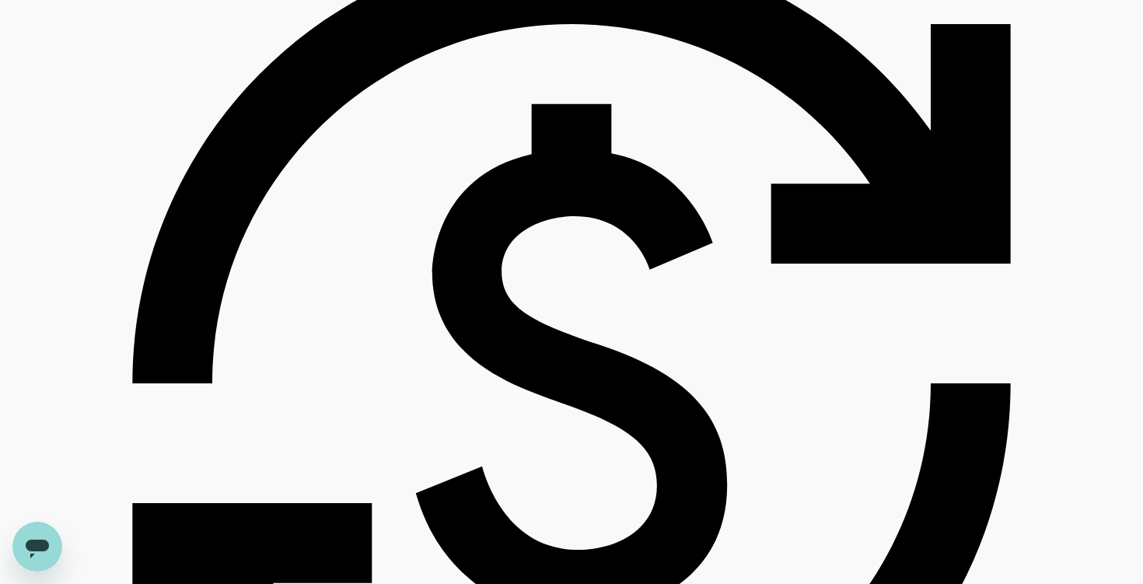
type input "1705"
checkbox input "false"
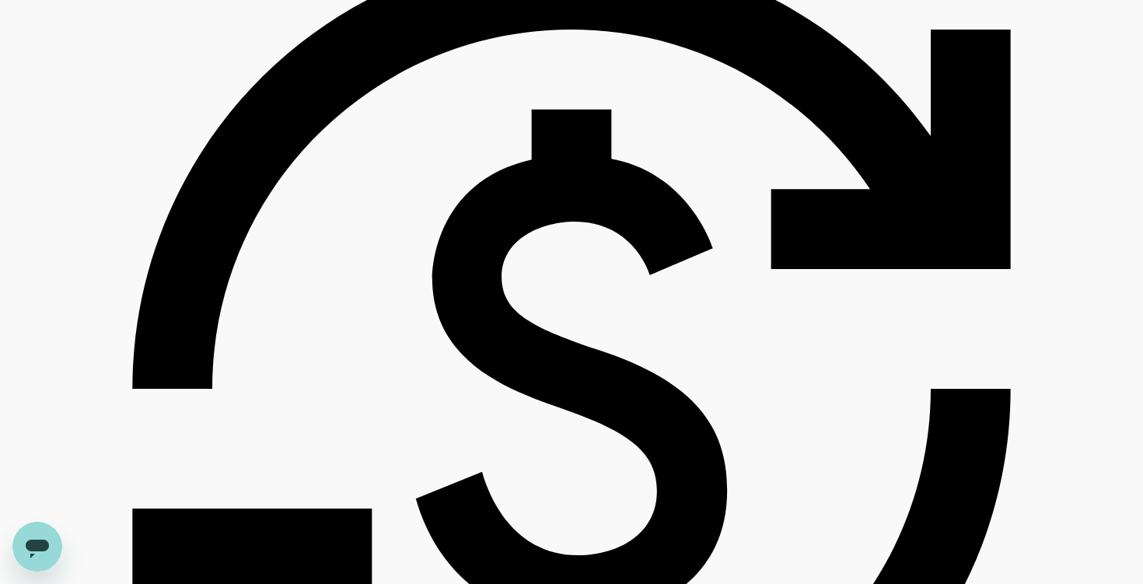
scroll to position [1068, 0]
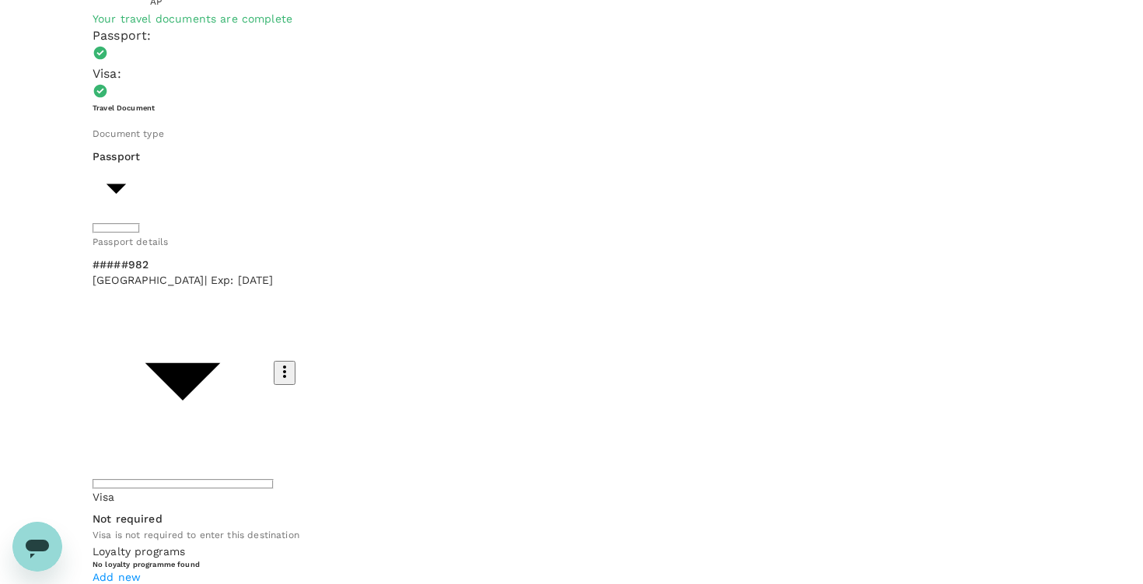
scroll to position [101, 0]
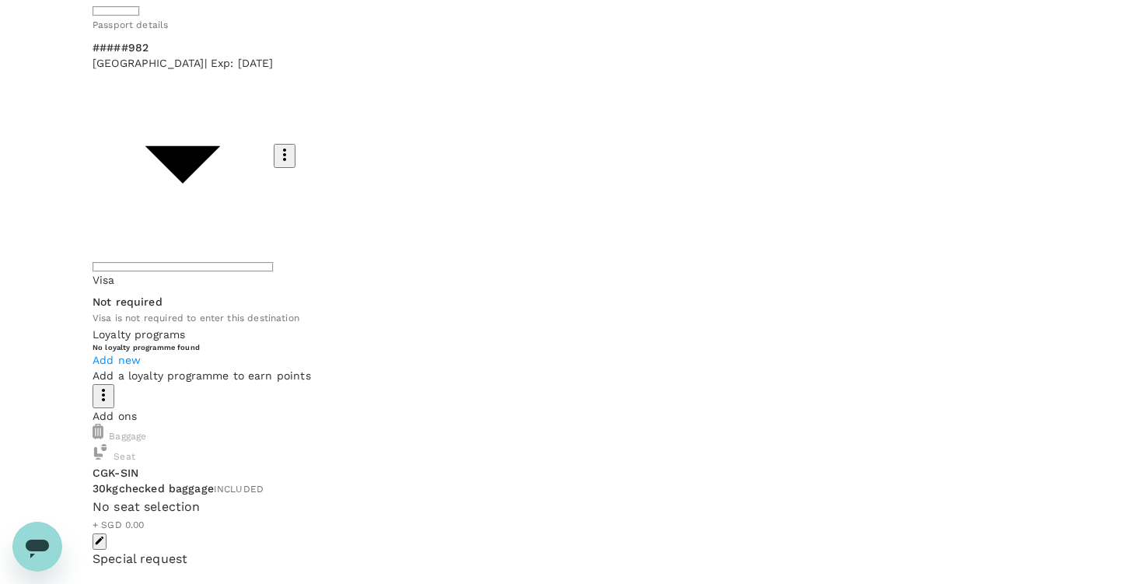
scroll to position [349, 0]
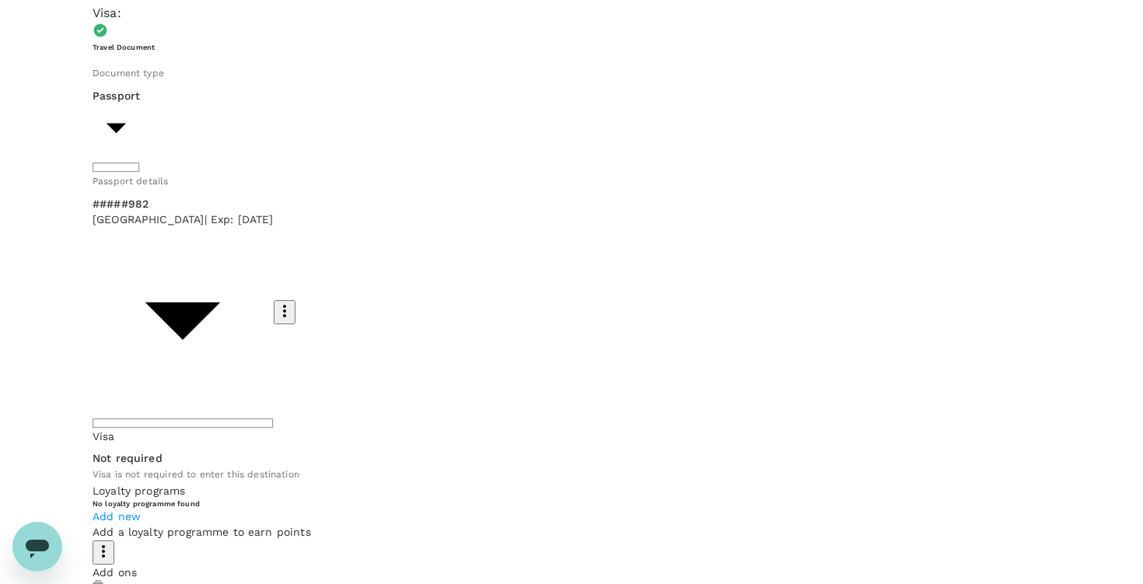
scroll to position [0, 0]
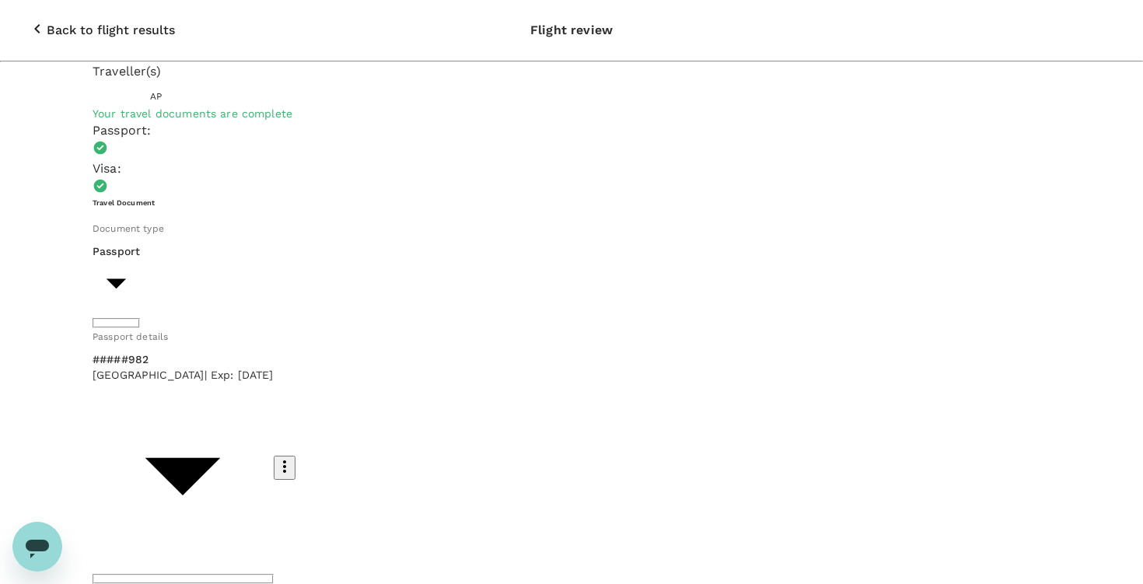
type textarea "Please include one more additional luggage into the airfare"
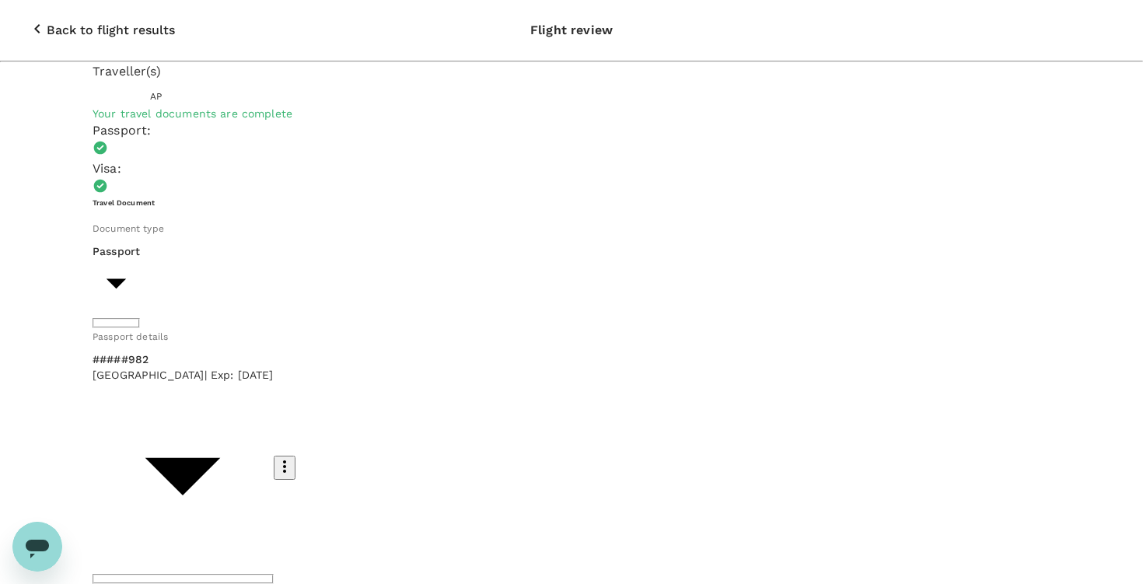
type textarea "Almo's relocation flight to [GEOGRAPHIC_DATA]"
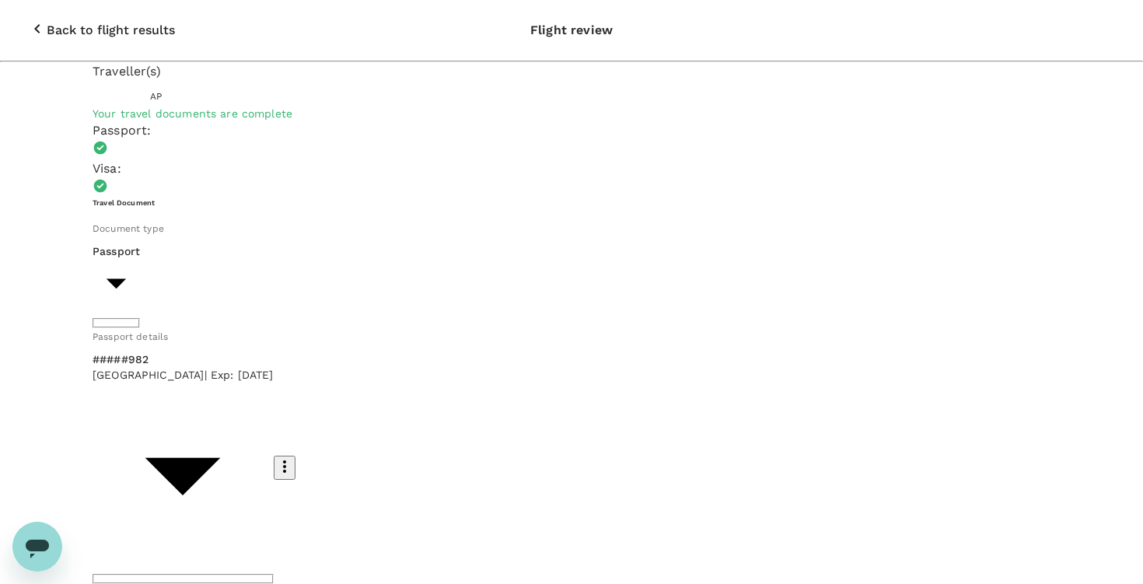
scroll to position [0, 0]
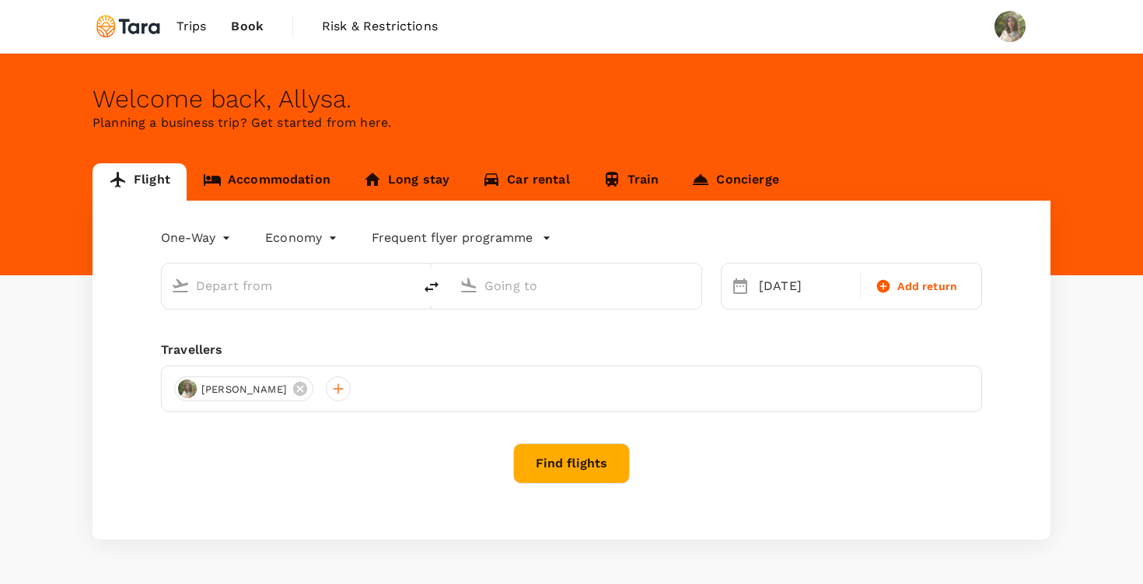
type input "Soekarno-Hatta Intl (CGK)"
type input "Singapore Changi (SIN)"
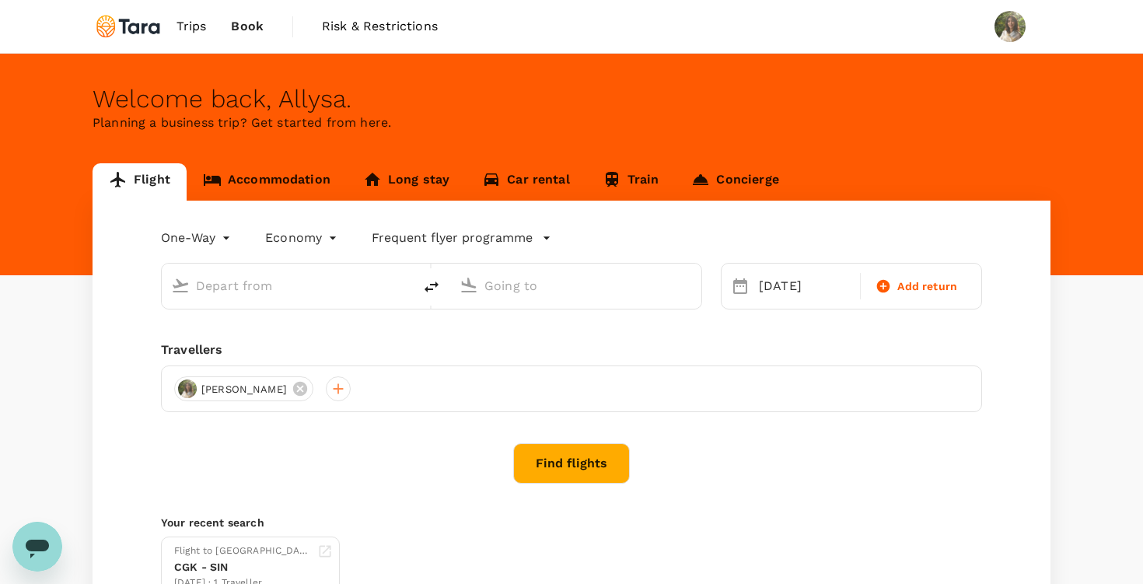
type input "Soekarno-Hatta Intl (CGK)"
type input "Singapore Changi (SIN)"
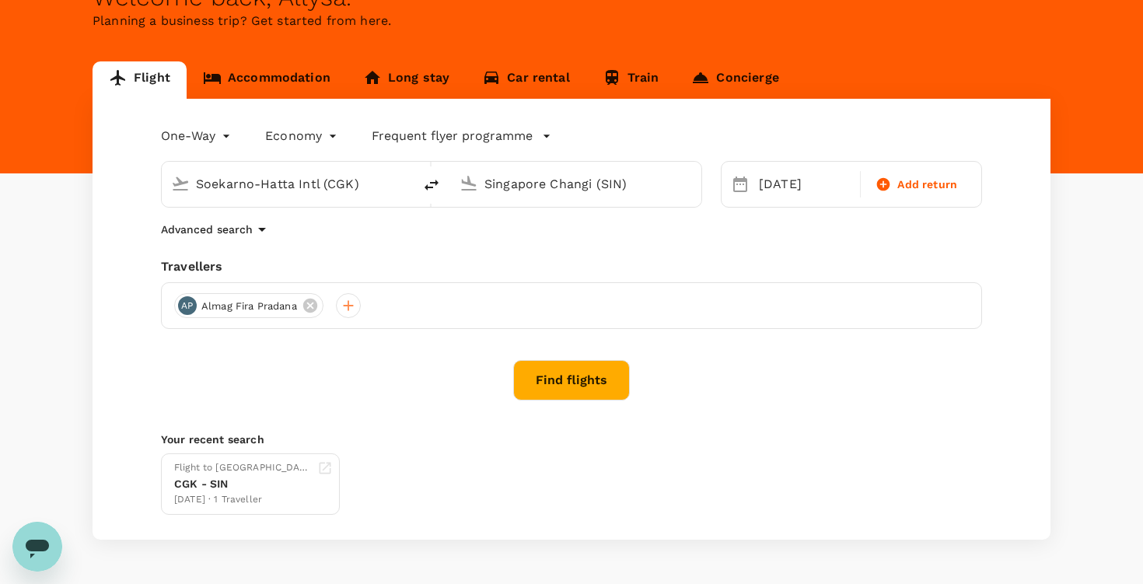
scroll to position [100, 0]
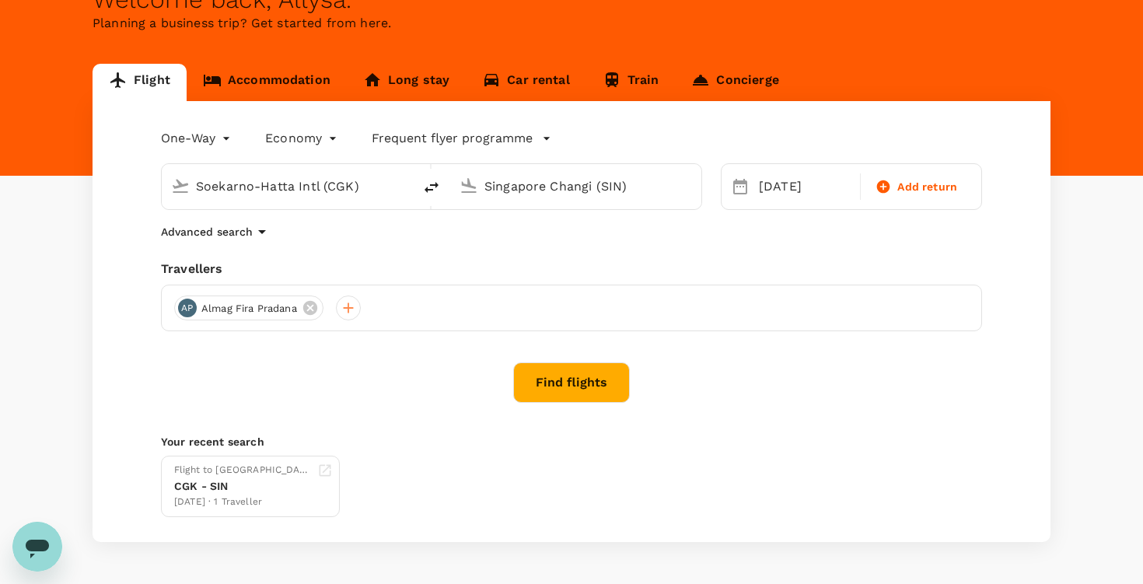
click at [401, 78] on link "Long stay" at bounding box center [406, 82] width 119 height 37
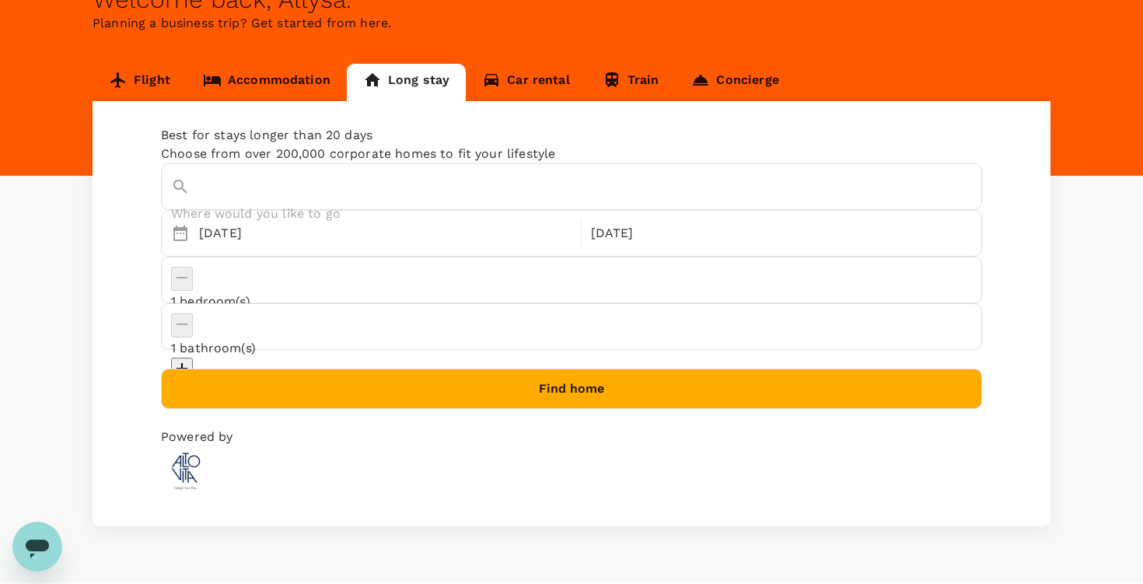
scroll to position [68, 0]
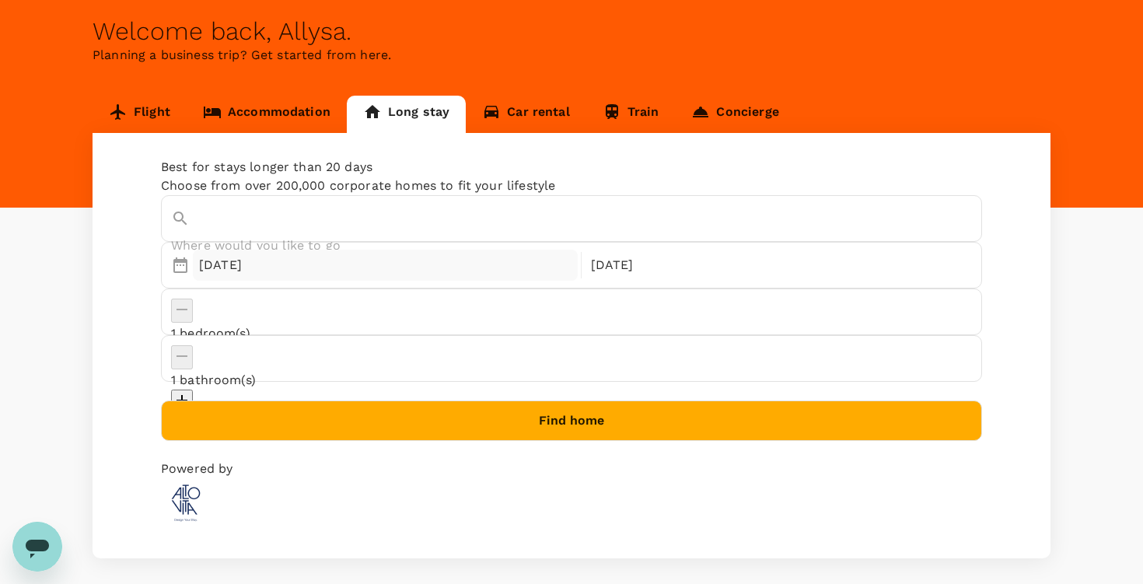
click at [304, 281] on div "[DATE]" at bounding box center [385, 265] width 385 height 31
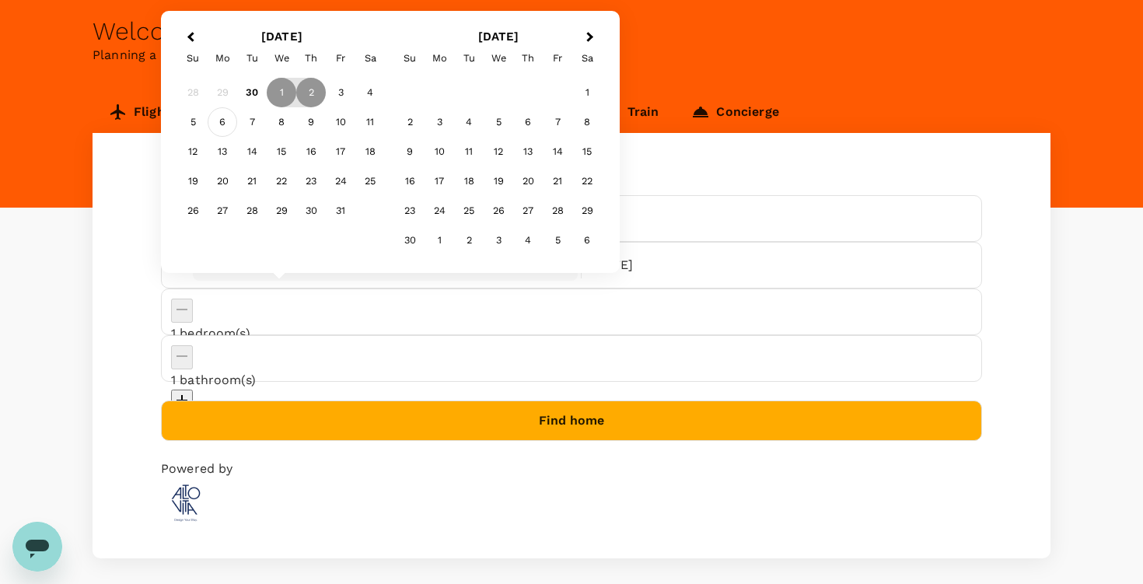
click at [219, 124] on div "6" at bounding box center [223, 122] width 30 height 30
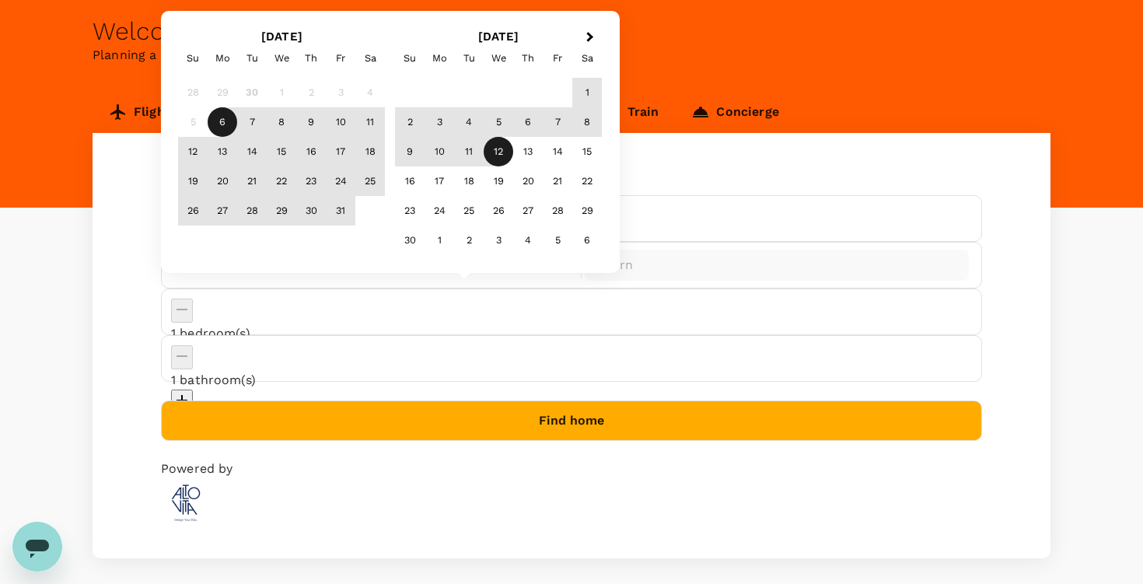
click at [506, 155] on div "12" at bounding box center [499, 152] width 30 height 30
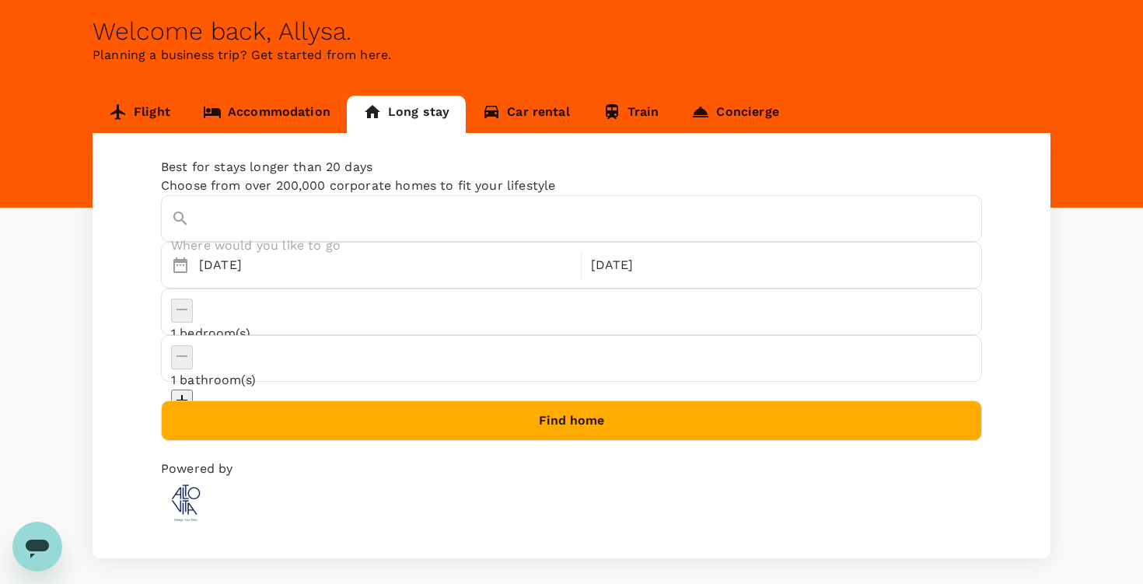
click at [582, 401] on button "Find home" at bounding box center [571, 421] width 821 height 40
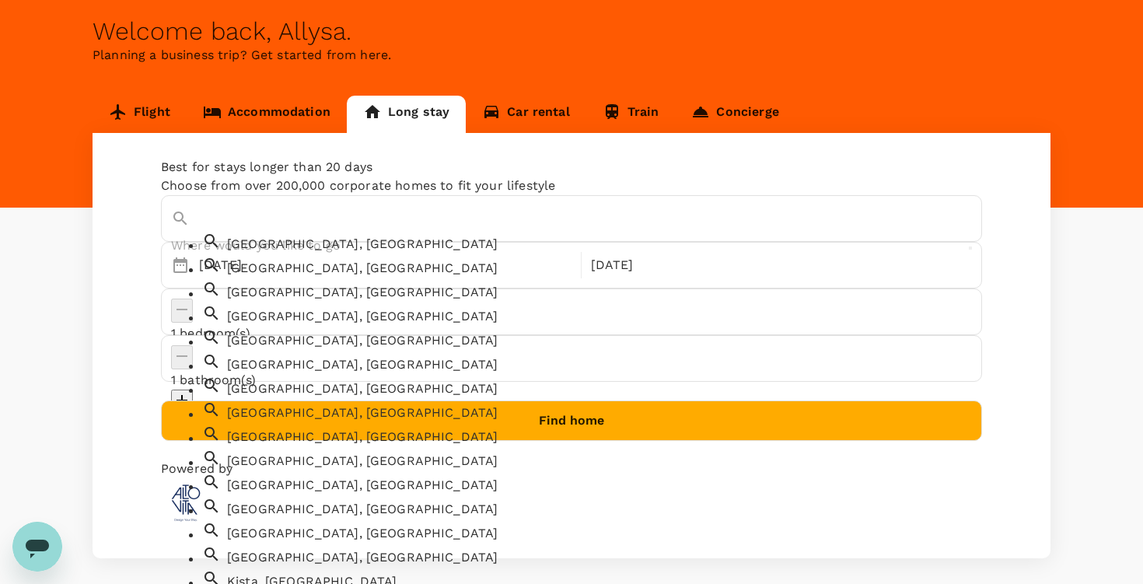
click at [348, 233] on input "text" at bounding box center [560, 245] width 778 height 24
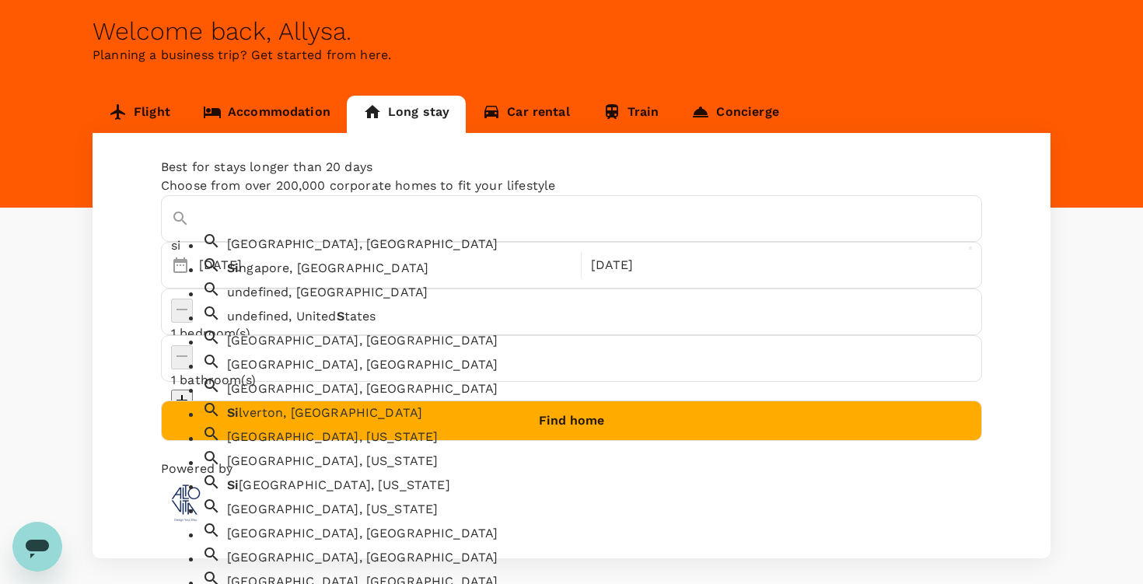
click at [325, 278] on div "Si ngapore, Singapore" at bounding box center [596, 265] width 751 height 25
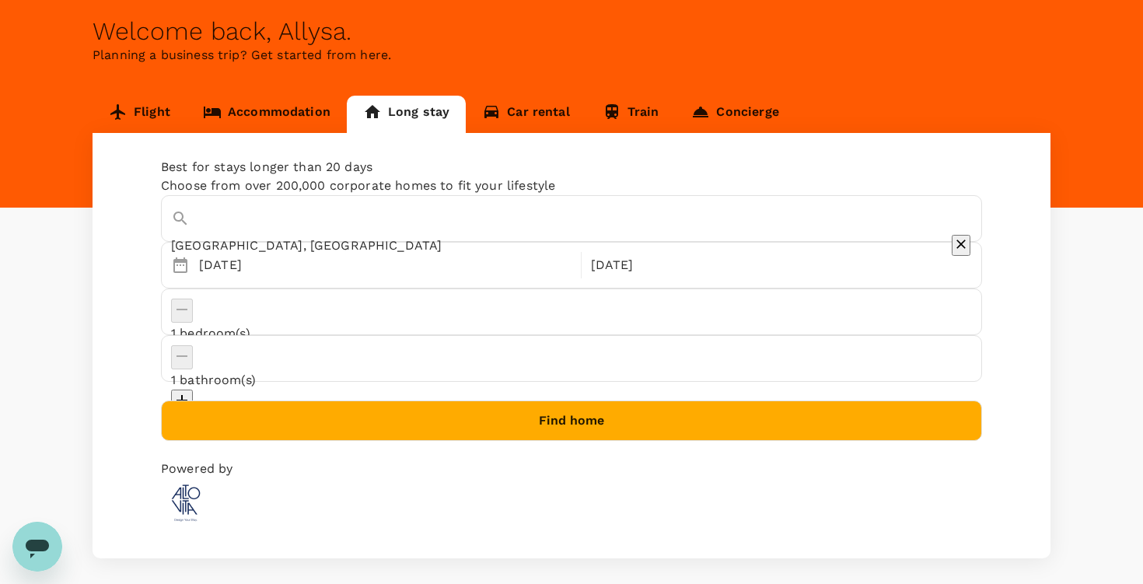
type input "[GEOGRAPHIC_DATA], [GEOGRAPHIC_DATA]"
click at [543, 401] on button "Find home" at bounding box center [571, 421] width 821 height 40
